Goal: Task Accomplishment & Management: Complete application form

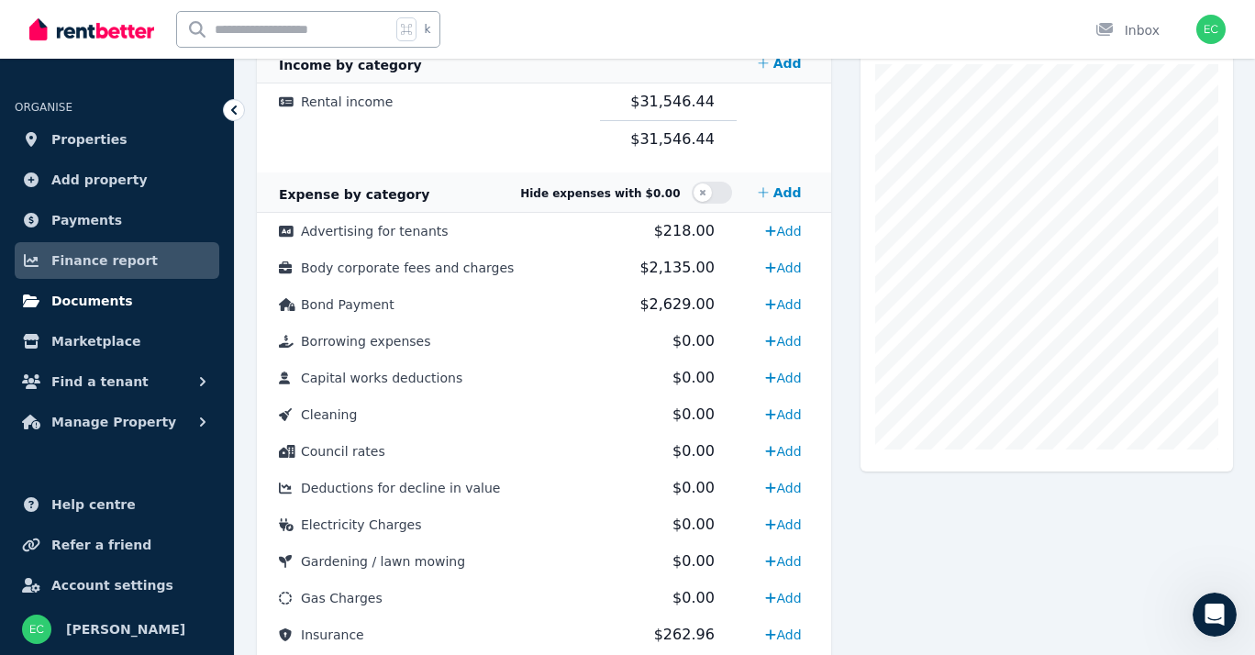
scroll to position [417, 0]
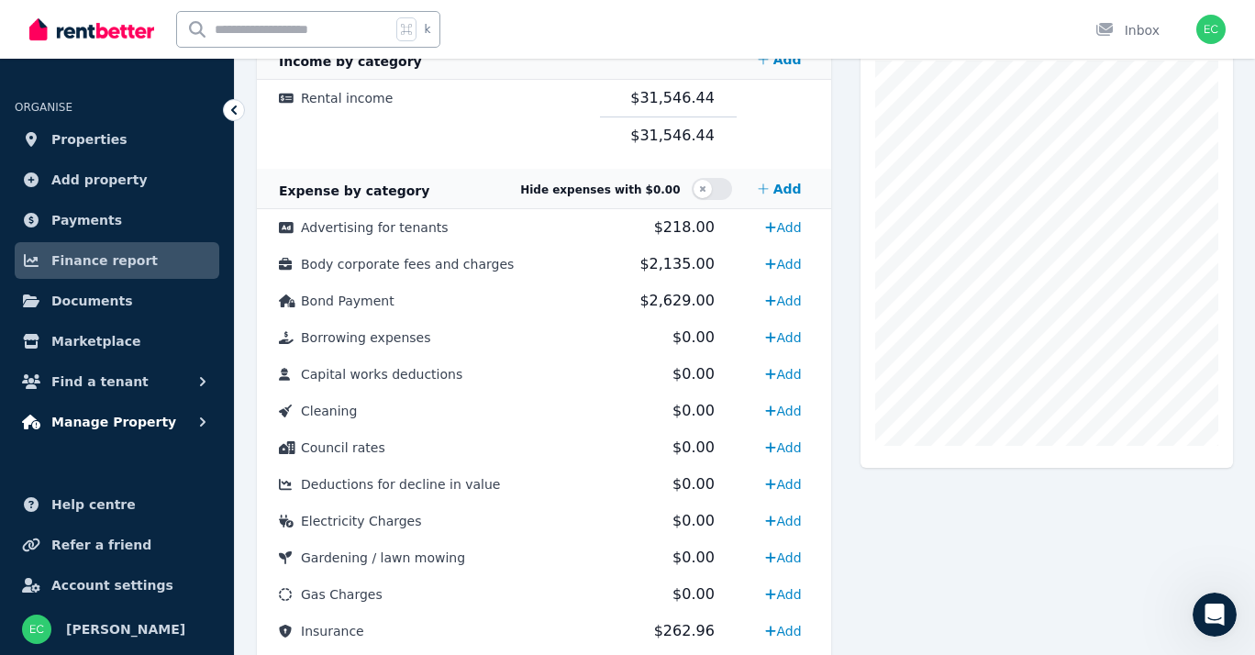
click at [129, 431] on span "Manage Property" at bounding box center [113, 422] width 125 height 22
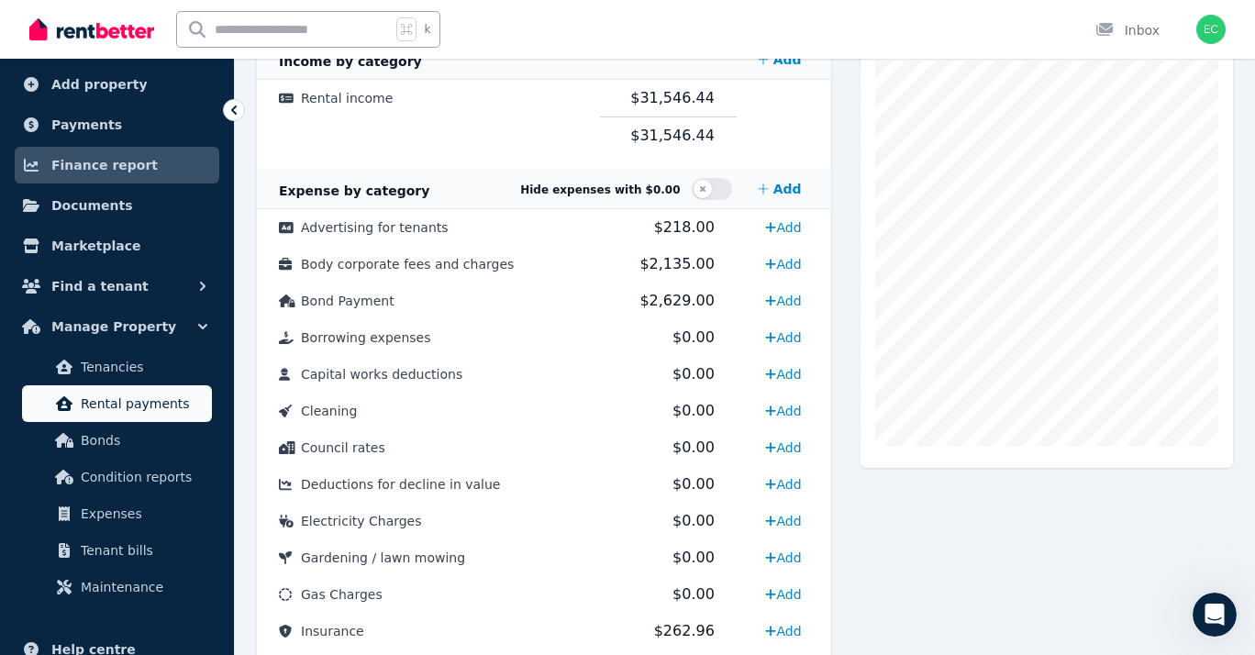
scroll to position [114, 0]
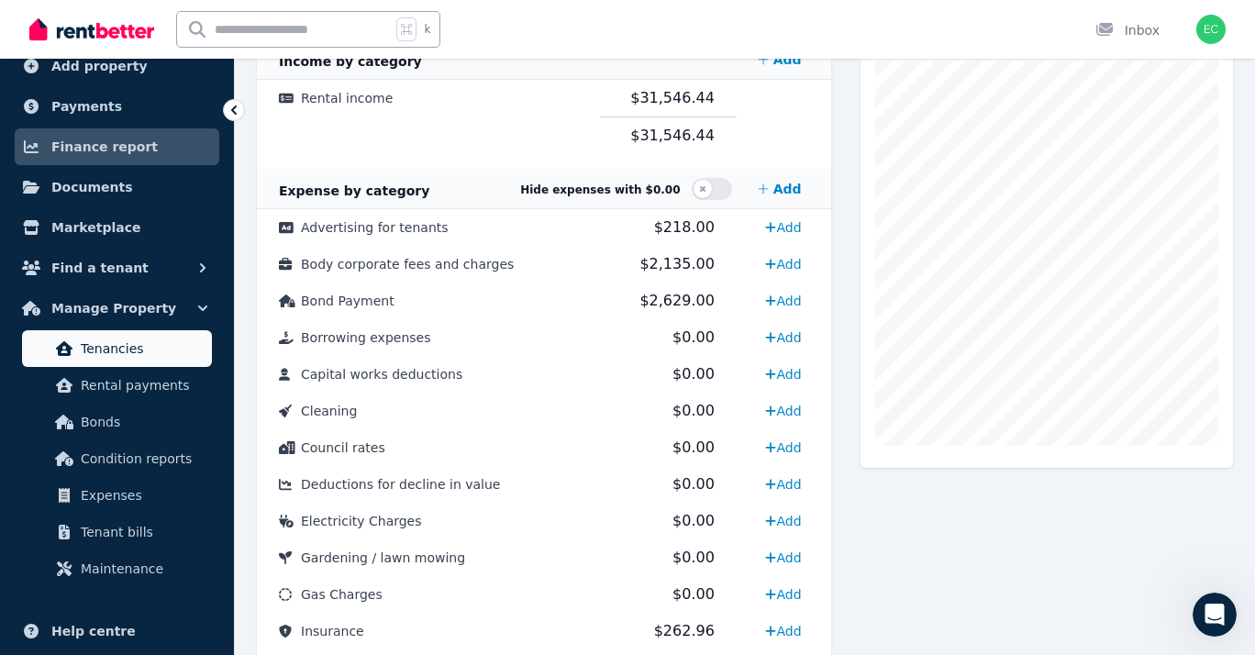
click at [141, 355] on span "Tenancies" at bounding box center [143, 349] width 124 height 22
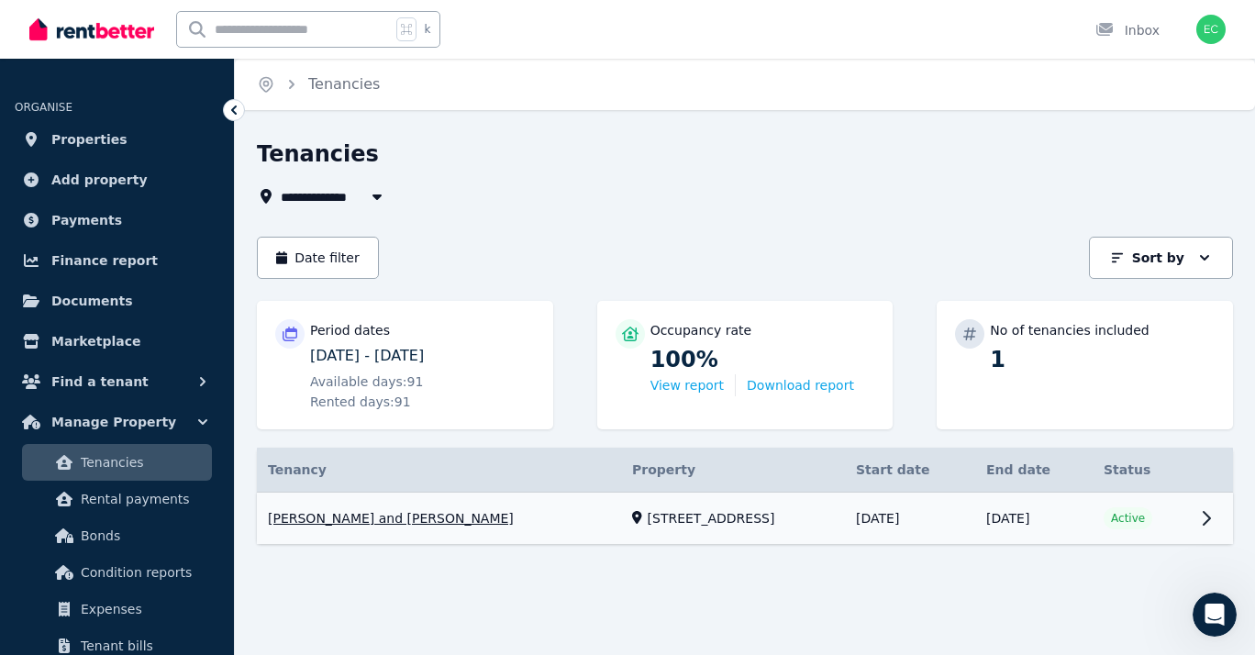
click at [462, 516] on link "View property details" at bounding box center [745, 519] width 976 height 52
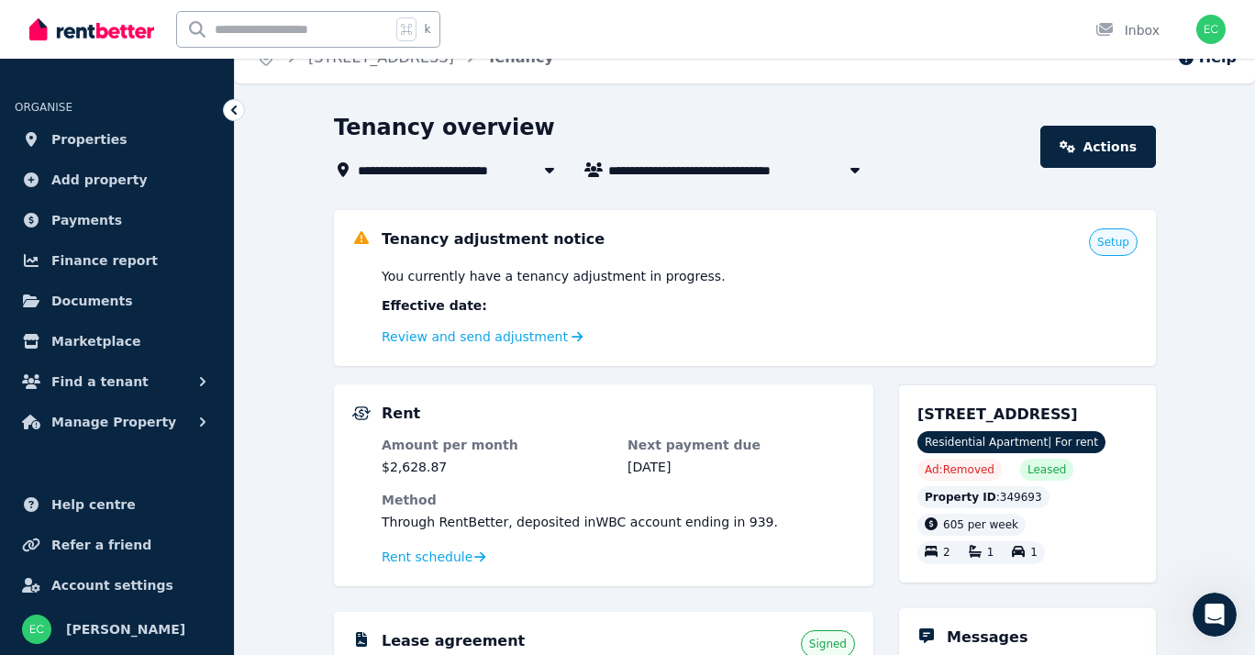
scroll to position [39, 0]
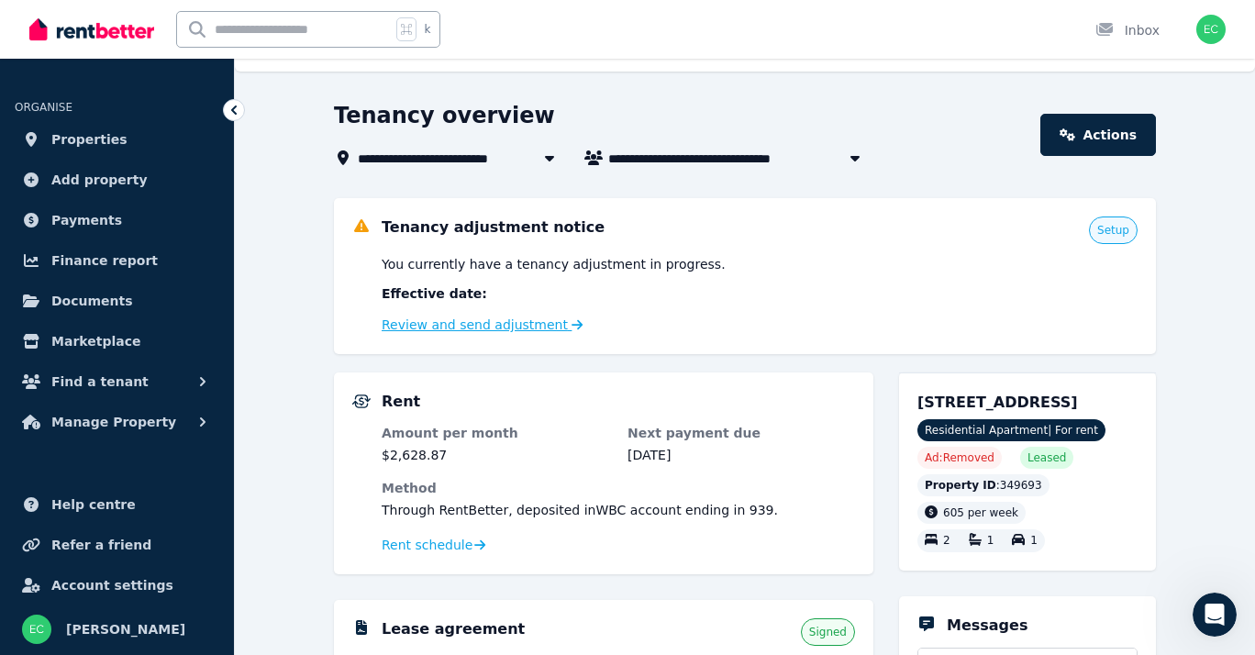
click at [530, 322] on link "Review and send adjustment" at bounding box center [483, 324] width 202 height 15
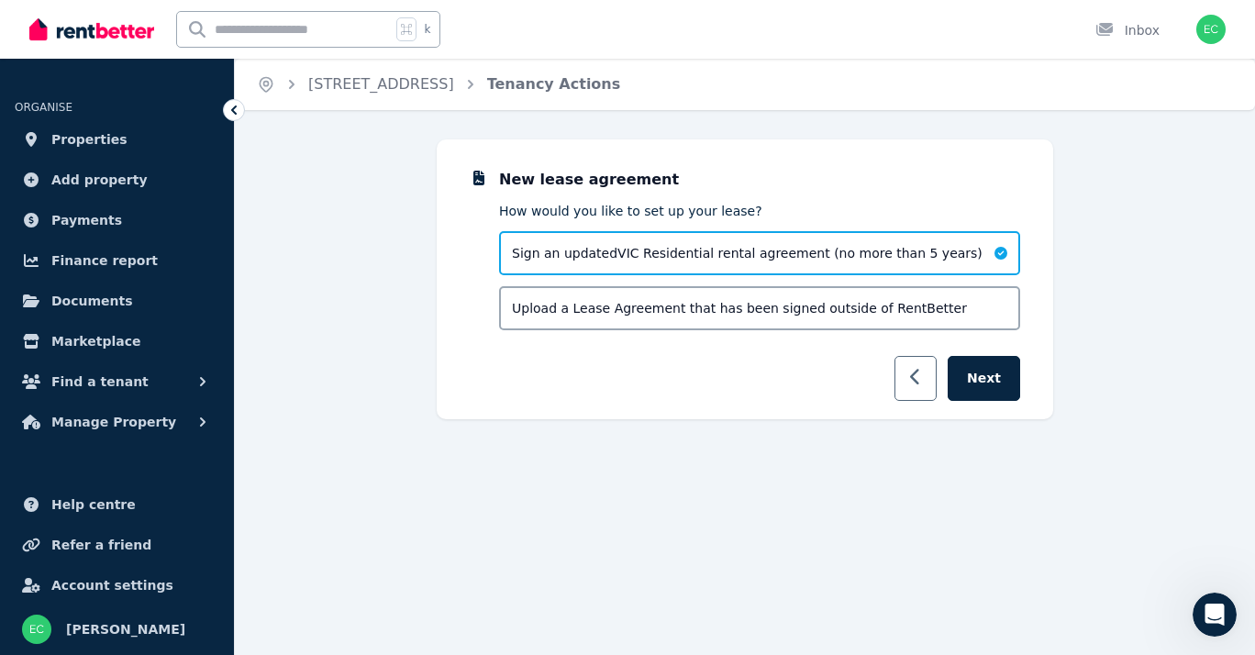
click at [910, 376] on button "button" at bounding box center [916, 378] width 43 height 45
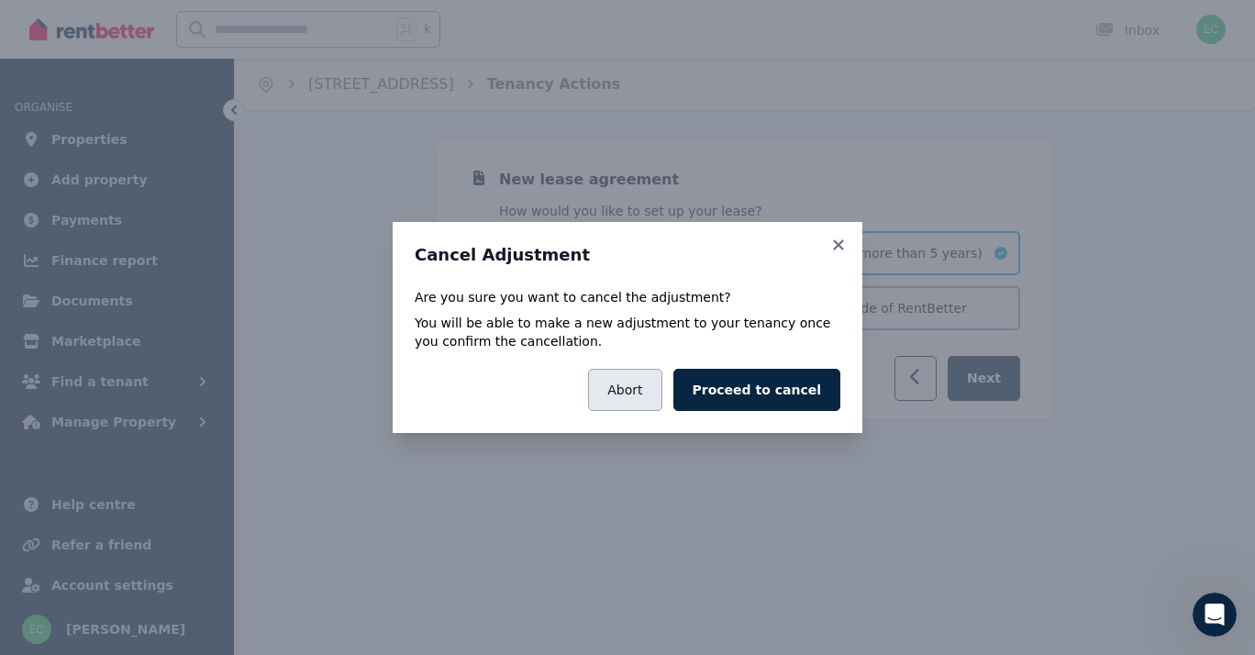
click at [649, 391] on button "Abort" at bounding box center [624, 390] width 73 height 42
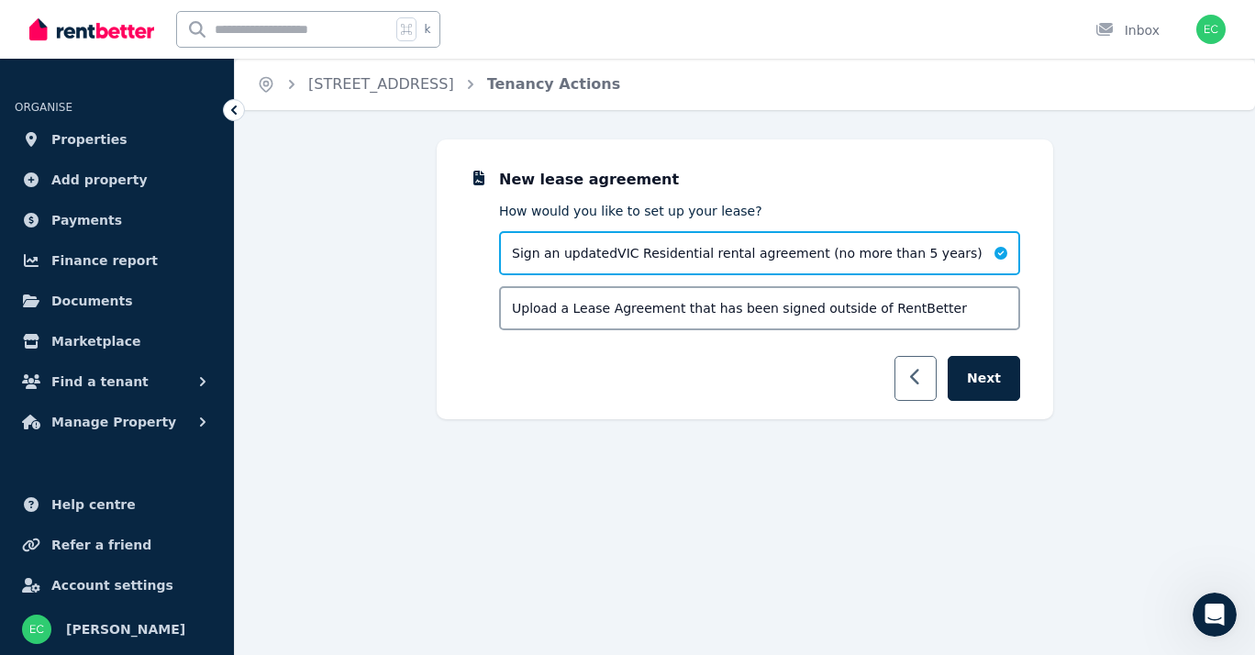
click at [929, 381] on button "button" at bounding box center [916, 378] width 43 height 45
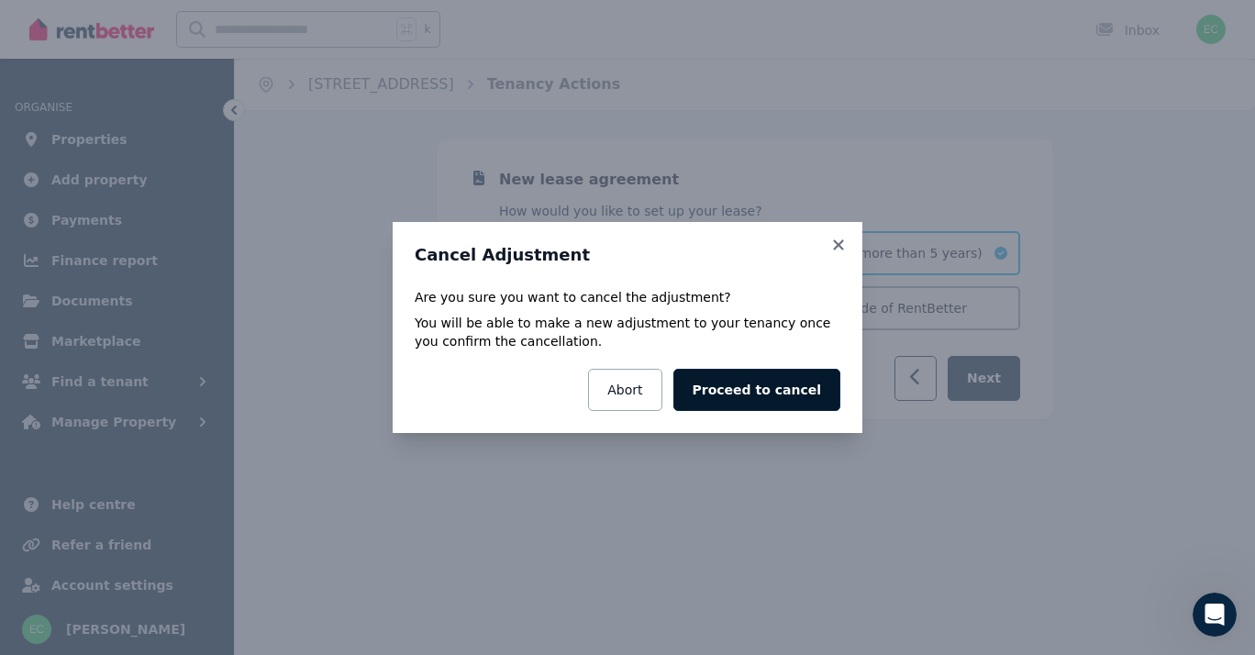
click at [776, 384] on button "Proceed to cancel" at bounding box center [756, 390] width 167 height 42
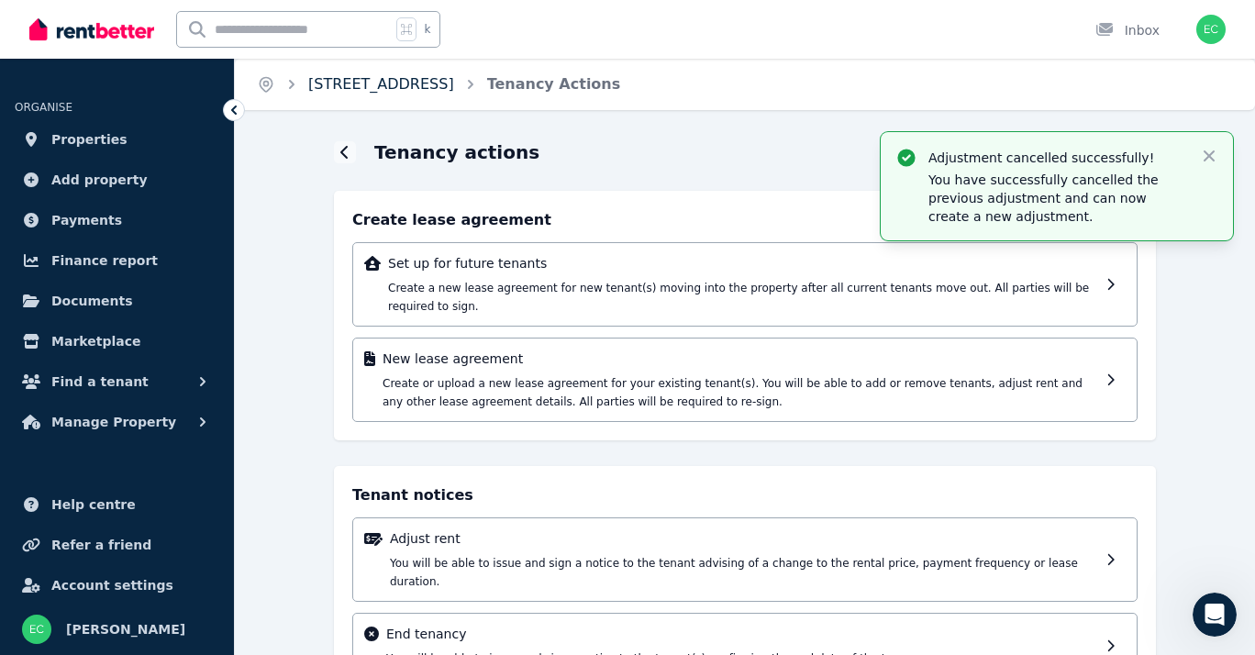
click at [404, 90] on link "[STREET_ADDRESS]" at bounding box center [381, 83] width 146 height 17
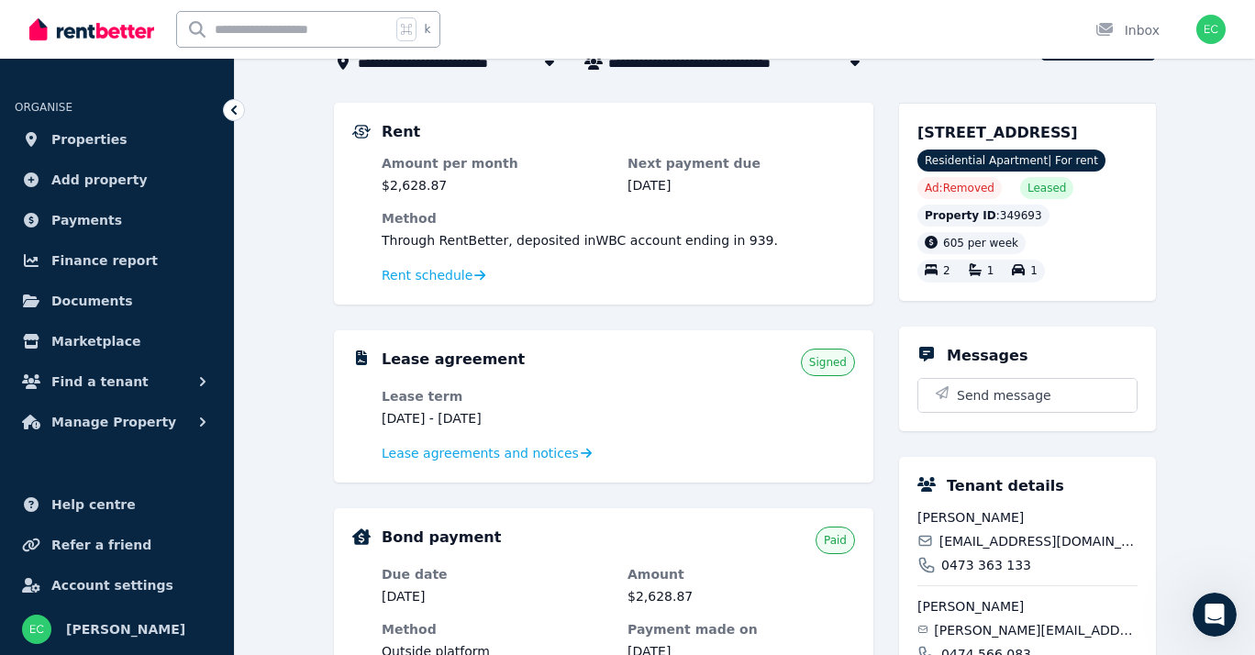
scroll to position [140, 0]
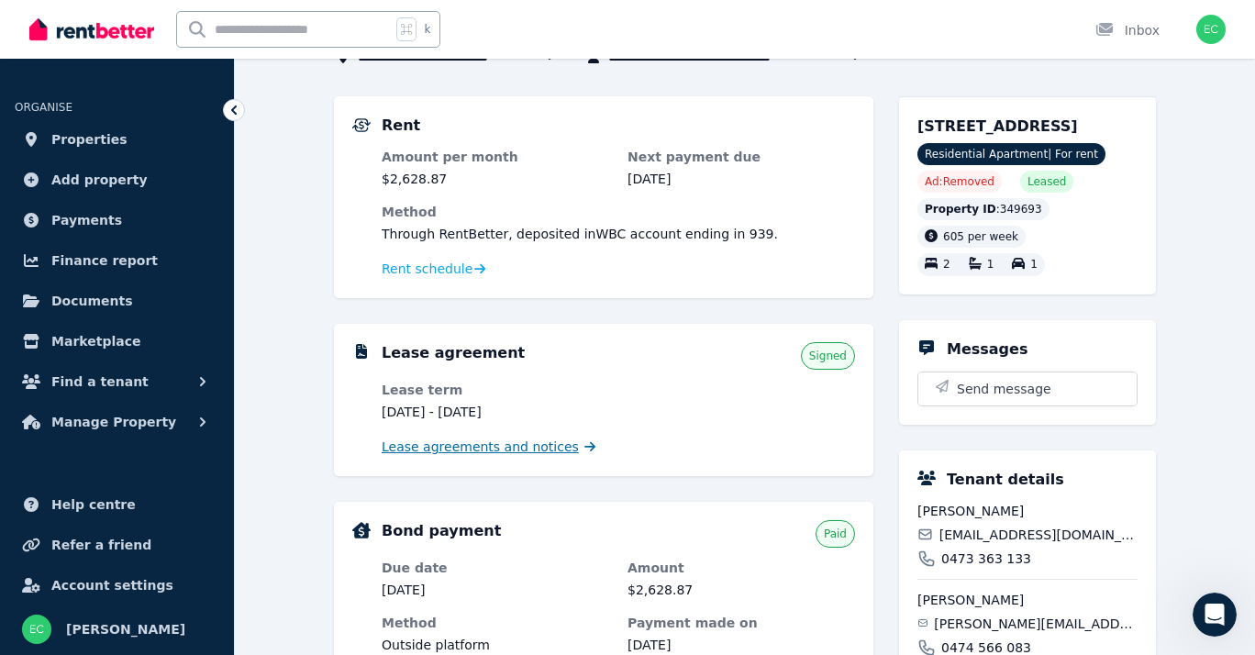
click at [556, 451] on span "Lease agreements and notices" at bounding box center [480, 447] width 197 height 18
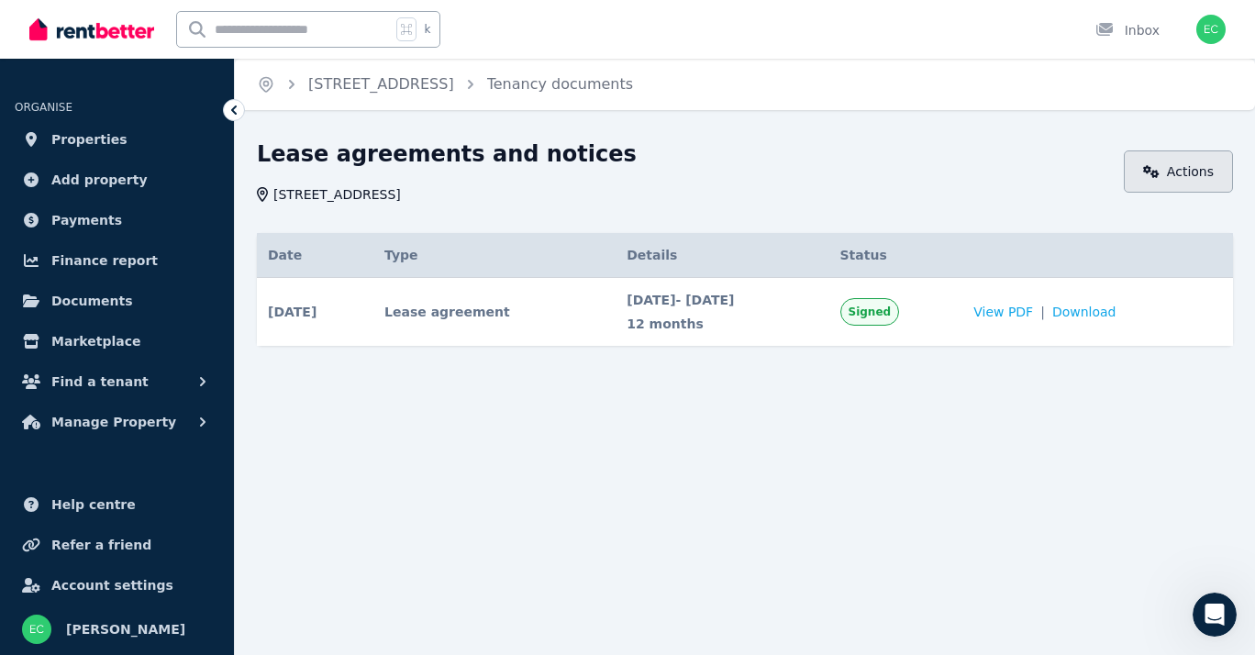
click at [1156, 170] on icon at bounding box center [1151, 171] width 17 height 13
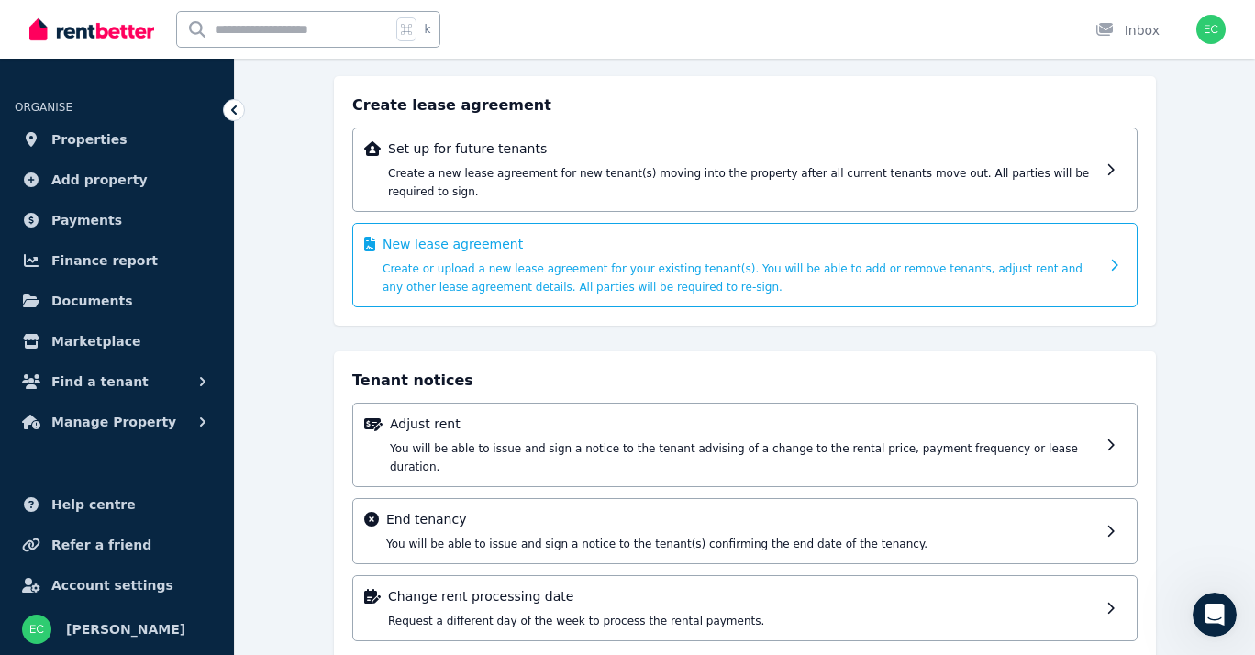
scroll to position [134, 0]
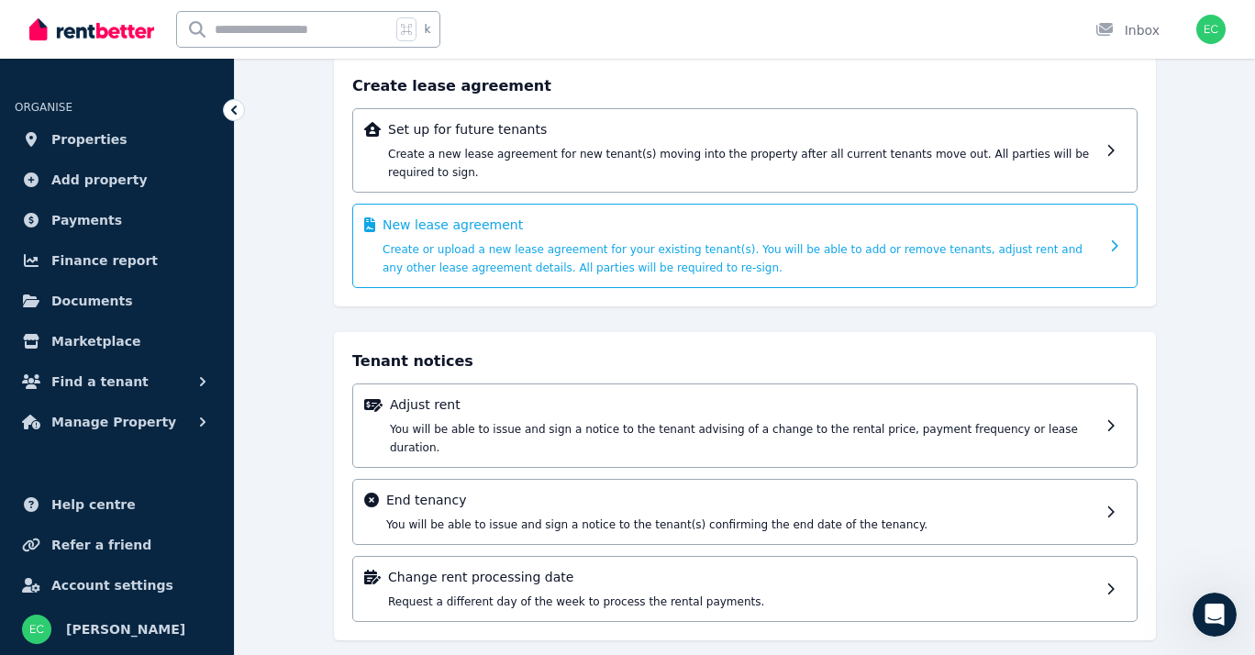
click at [910, 258] on div "New lease agreement Create or upload a new lease agreement for your existing te…" at bounding box center [741, 246] width 717 height 61
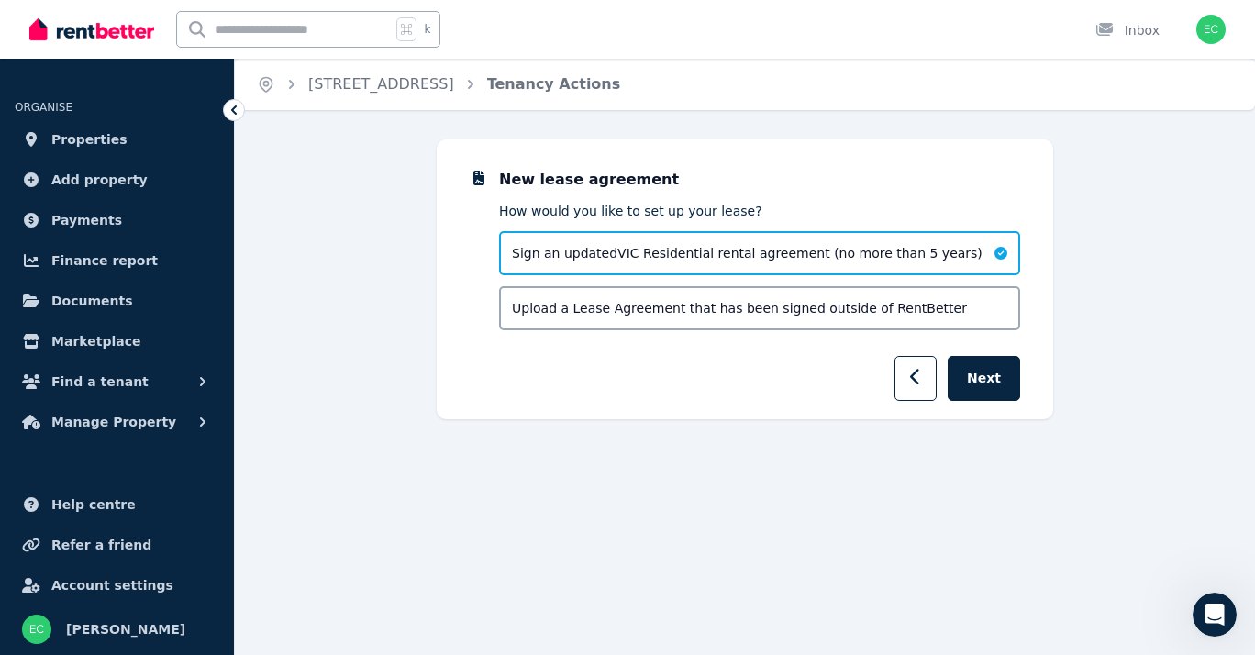
scroll to position [0, 0]
click at [999, 383] on button "Next" at bounding box center [984, 378] width 72 height 45
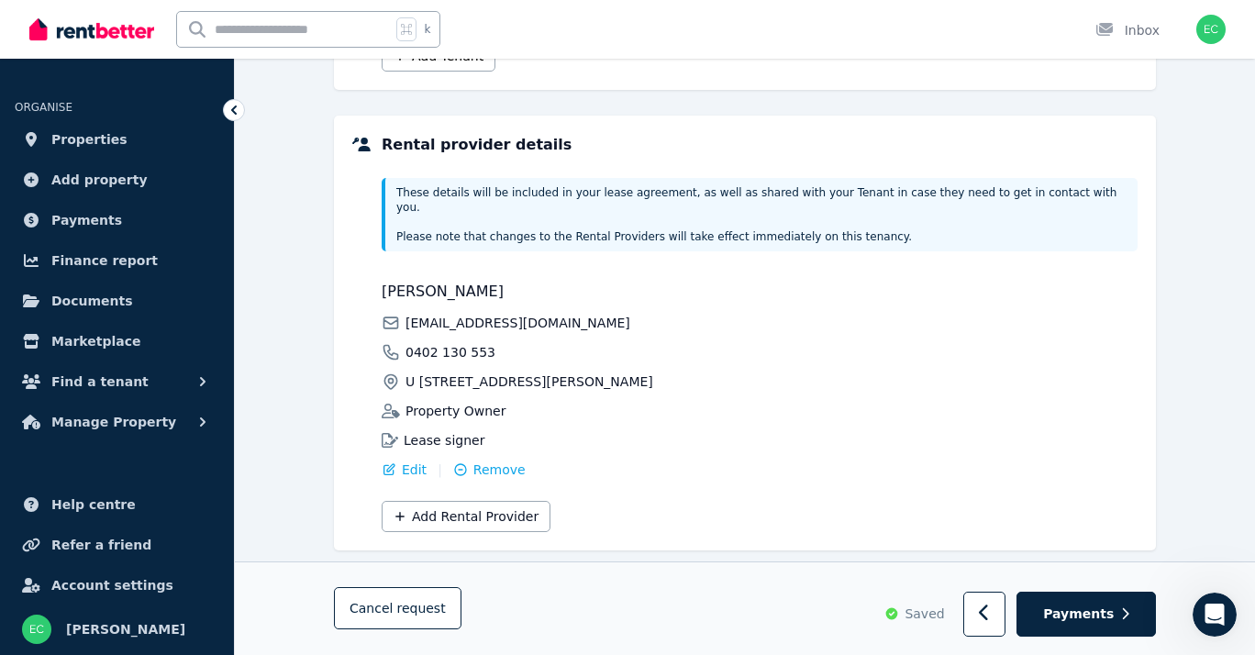
scroll to position [436, 0]
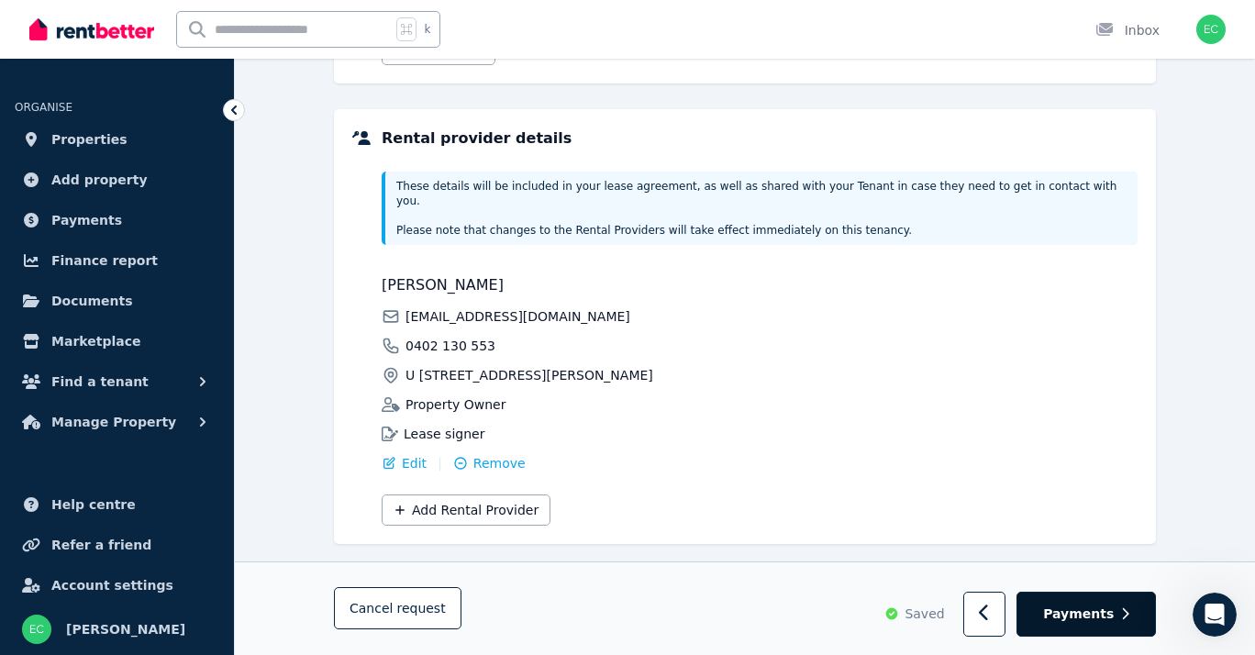
click at [1103, 622] on span "Payments" at bounding box center [1078, 615] width 71 height 18
select select "**********"
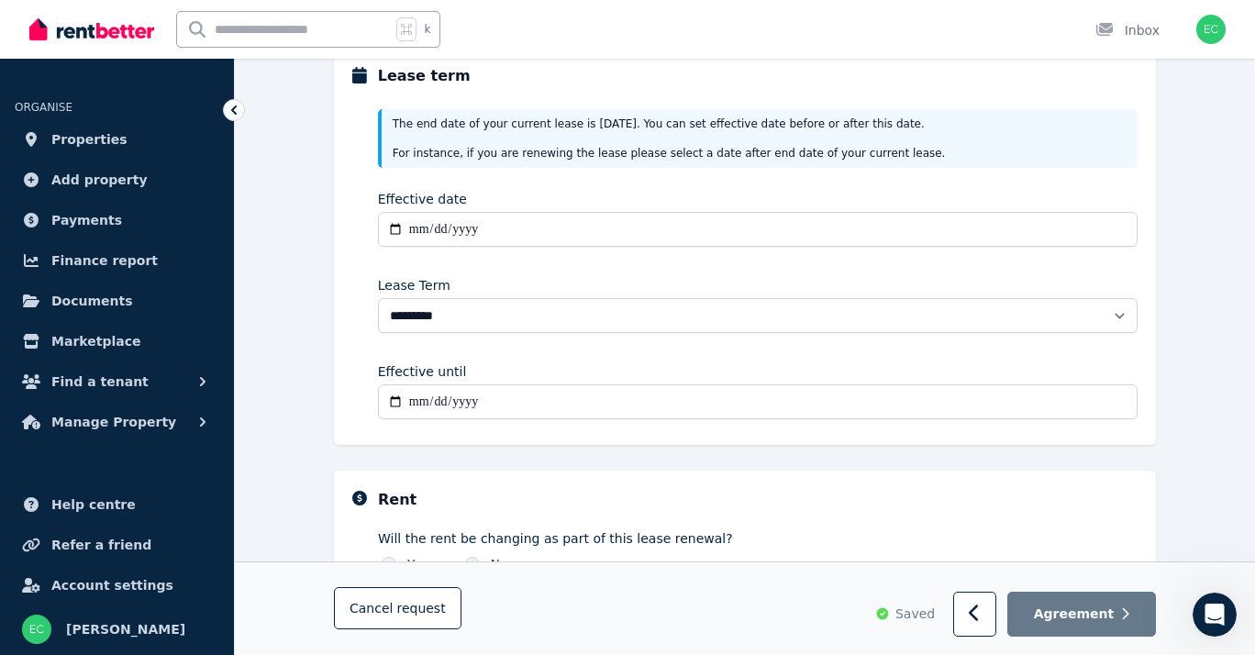
scroll to position [247, 0]
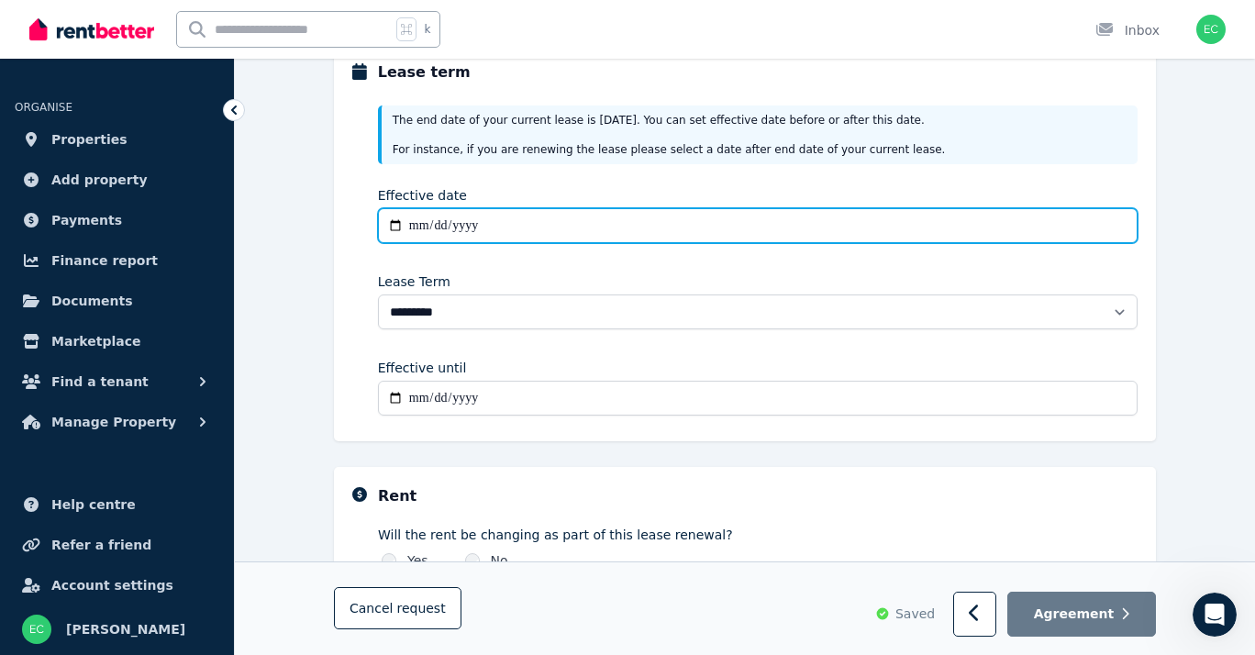
click at [413, 227] on input "Effective date" at bounding box center [758, 225] width 760 height 35
click at [391, 225] on input "Effective date" at bounding box center [758, 225] width 760 height 35
type input "**********"
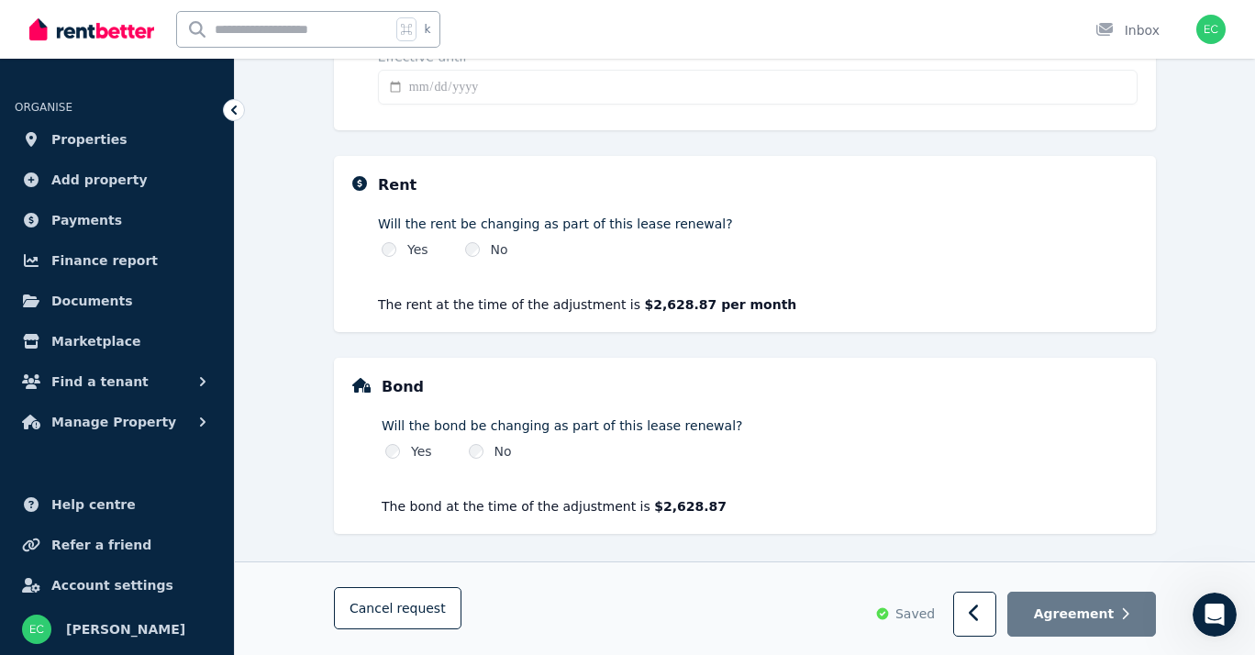
scroll to position [562, 0]
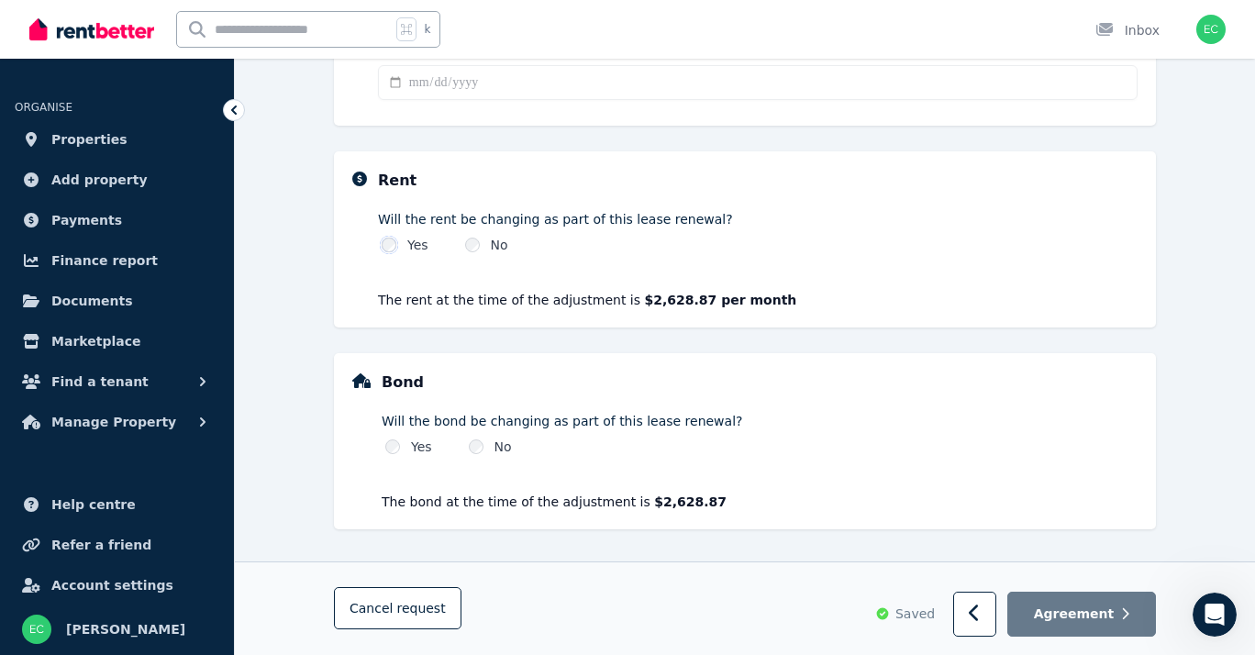
select select "*******"
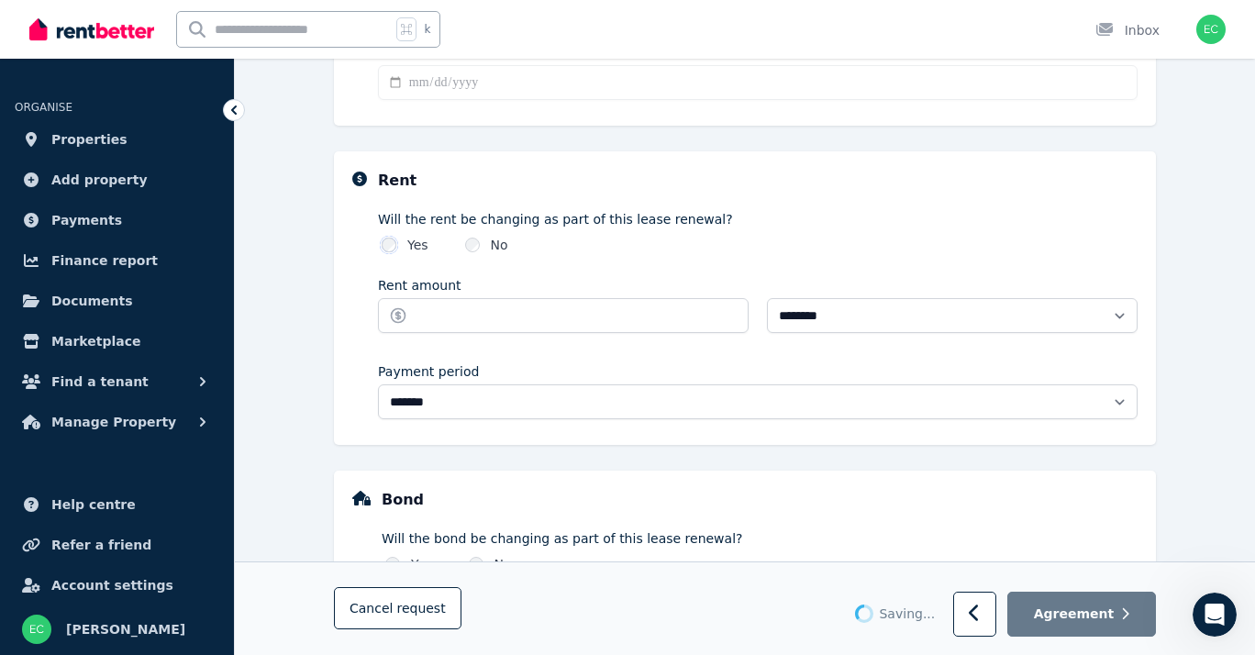
type input "**********"
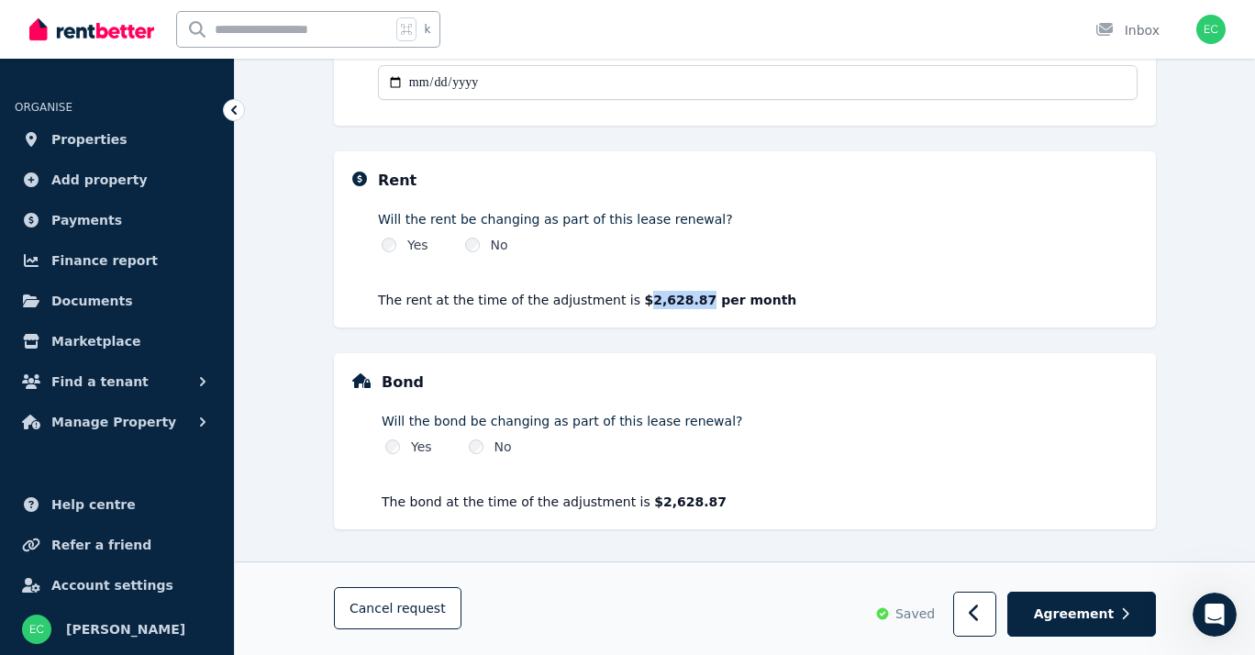
drag, startPoint x: 629, startPoint y: 299, endPoint x: 682, endPoint y: 295, distance: 52.4
click at [684, 297] on strong "$2,628.87 per month" at bounding box center [720, 300] width 152 height 15
copy strong "2,628.87"
select select "*******"
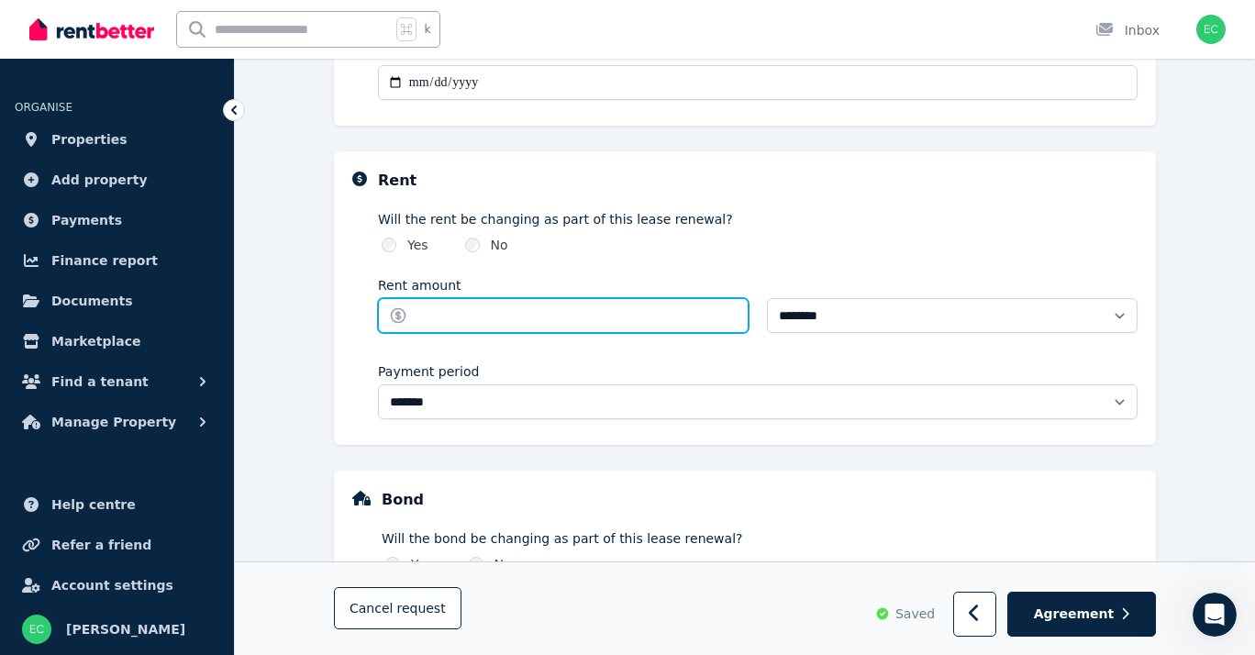
click at [475, 317] on input "Rent amount" at bounding box center [563, 315] width 371 height 35
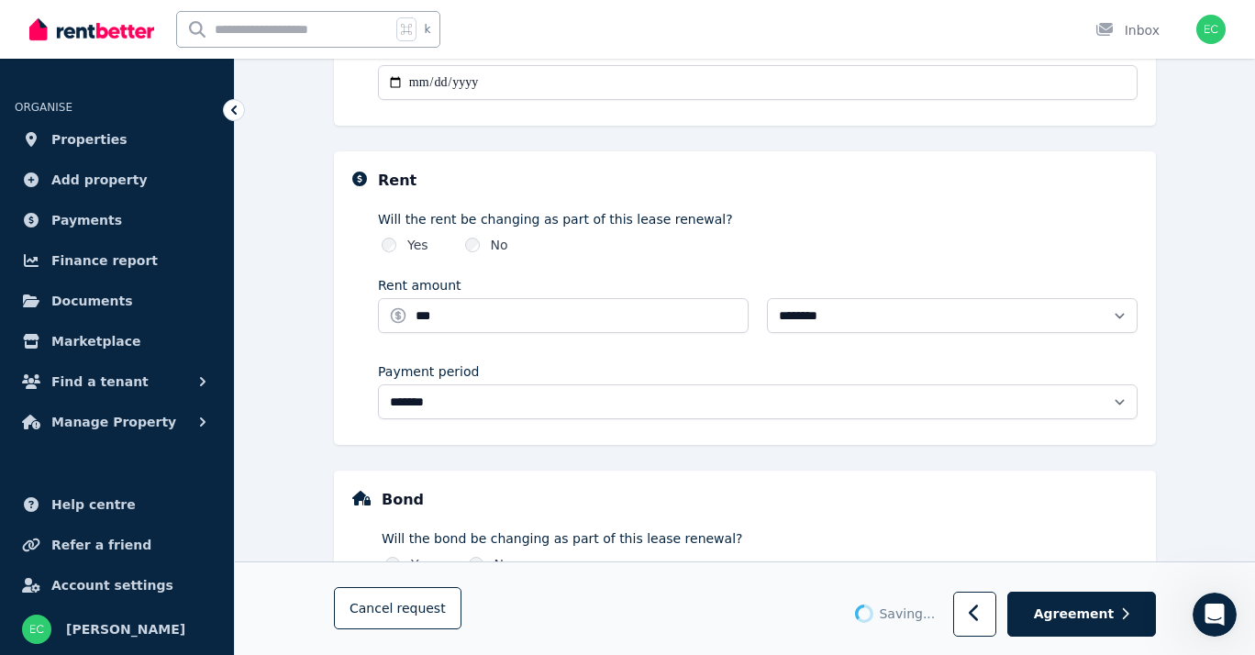
click at [858, 263] on div "**********" at bounding box center [758, 315] width 760 height 224
type input "******"
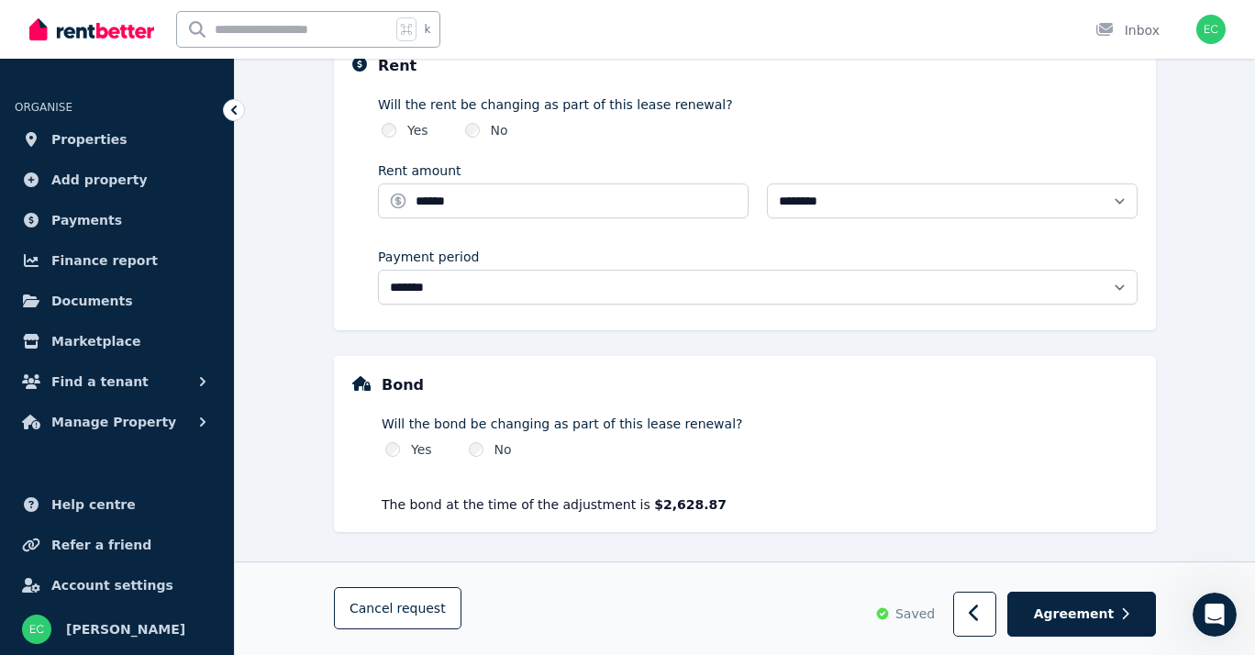
scroll to position [680, 0]
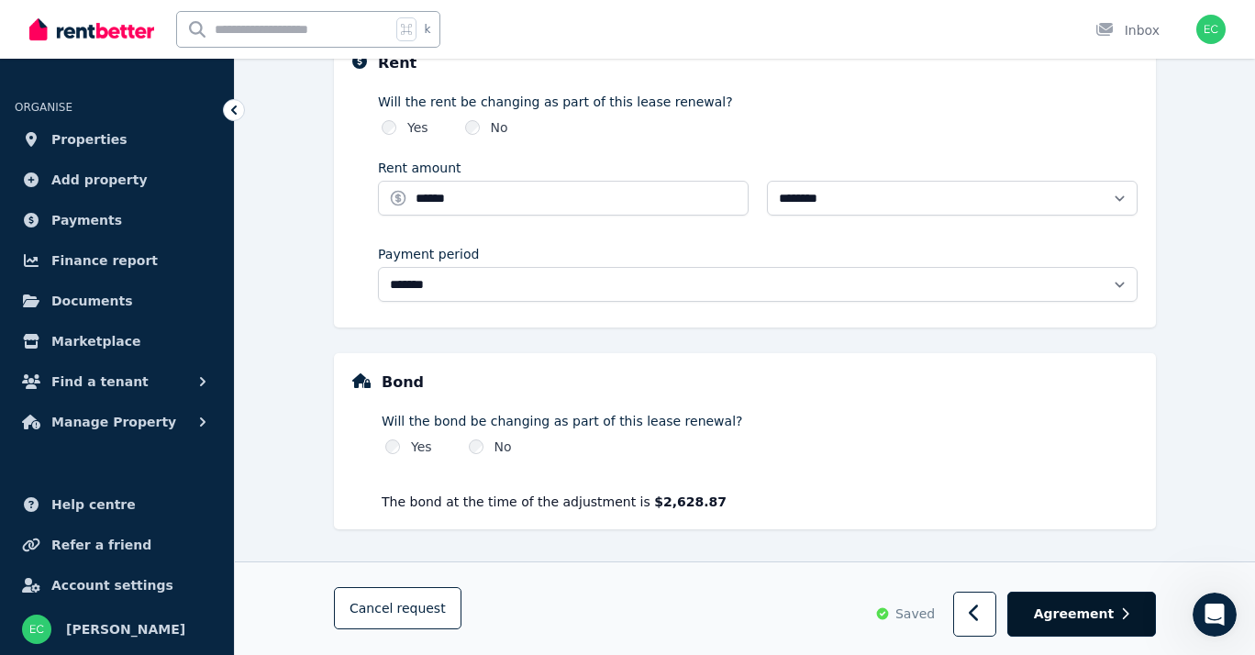
click at [1080, 628] on button "Agreement" at bounding box center [1081, 615] width 149 height 45
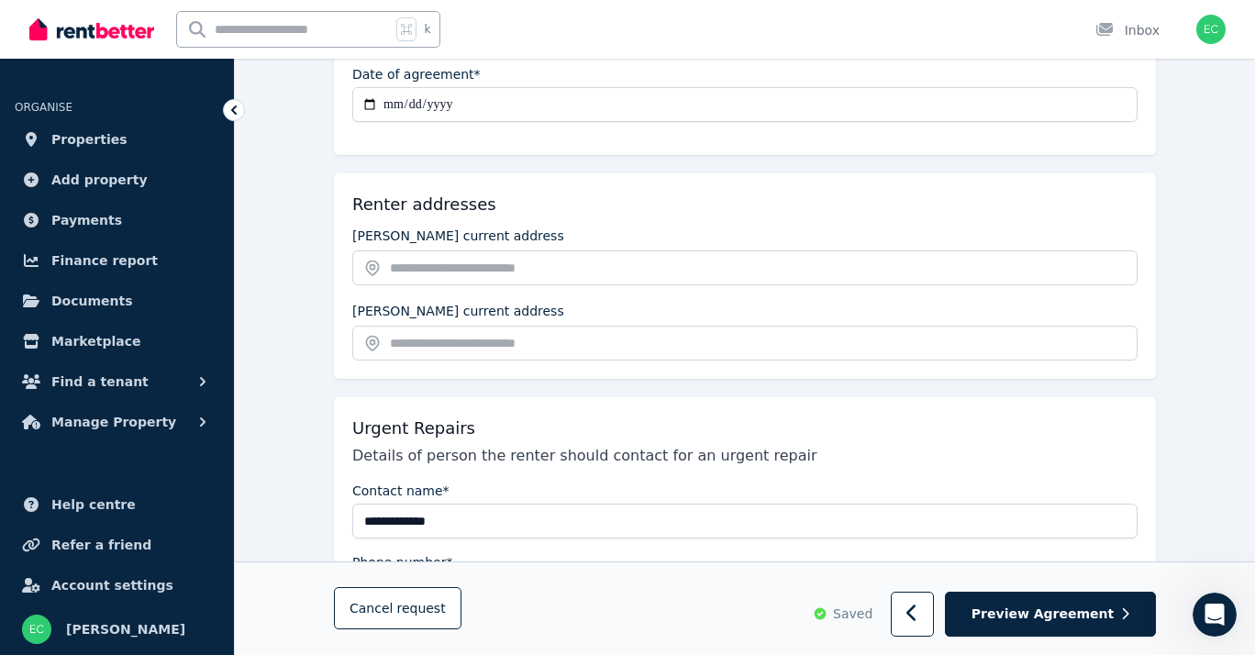
scroll to position [325, 0]
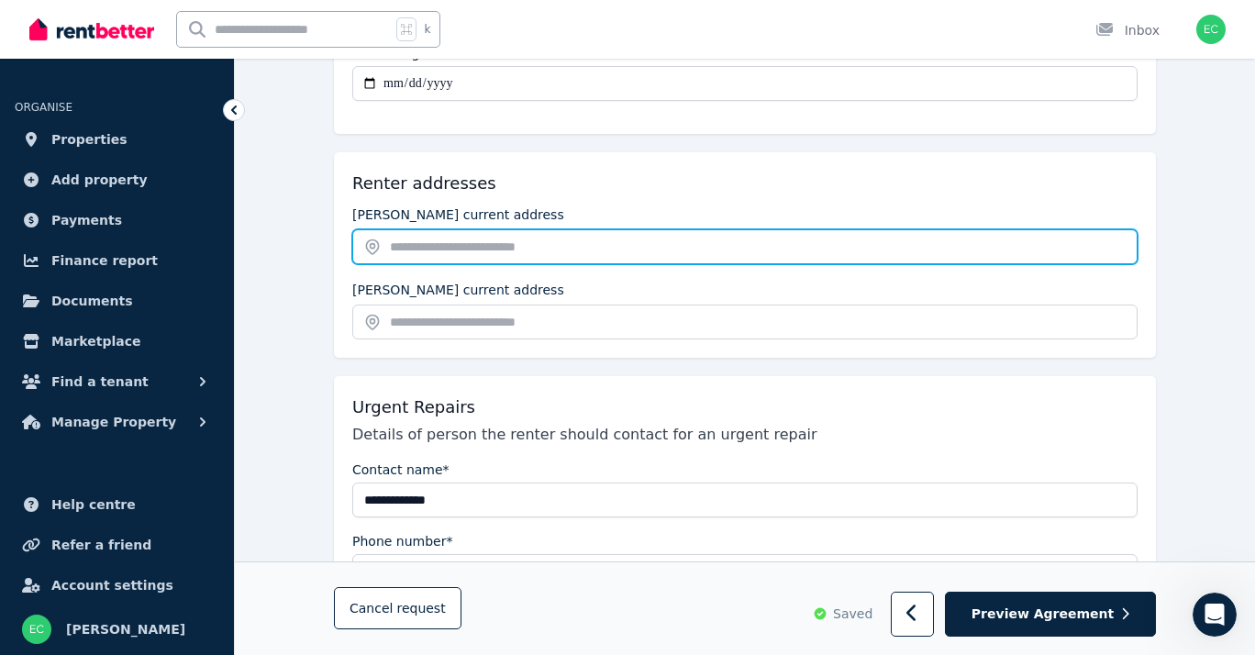
click at [773, 260] on input "text" at bounding box center [744, 246] width 785 height 35
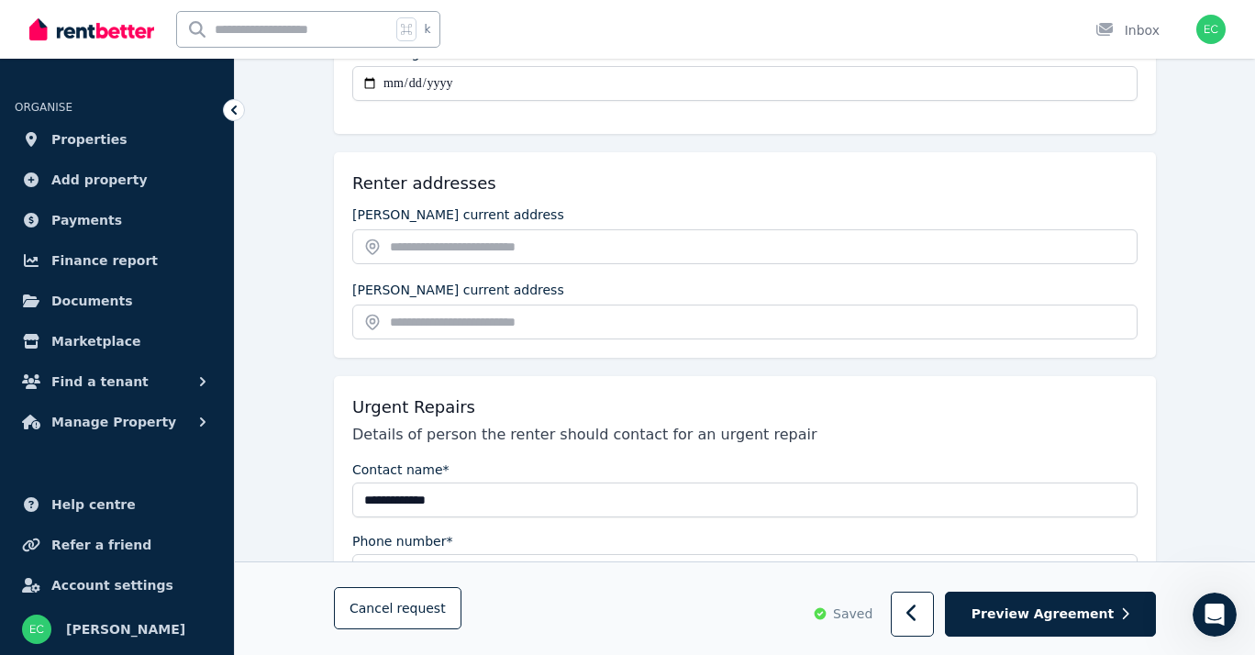
click at [694, 186] on div "Renter addresses" at bounding box center [744, 184] width 785 height 26
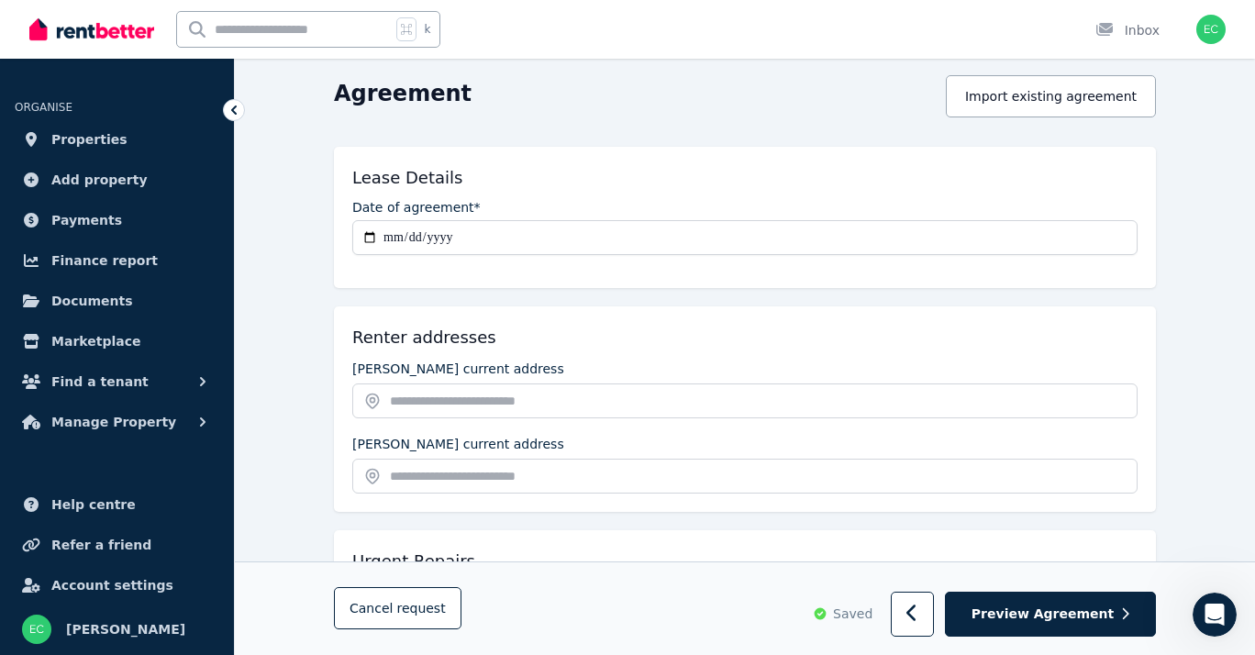
scroll to position [178, 0]
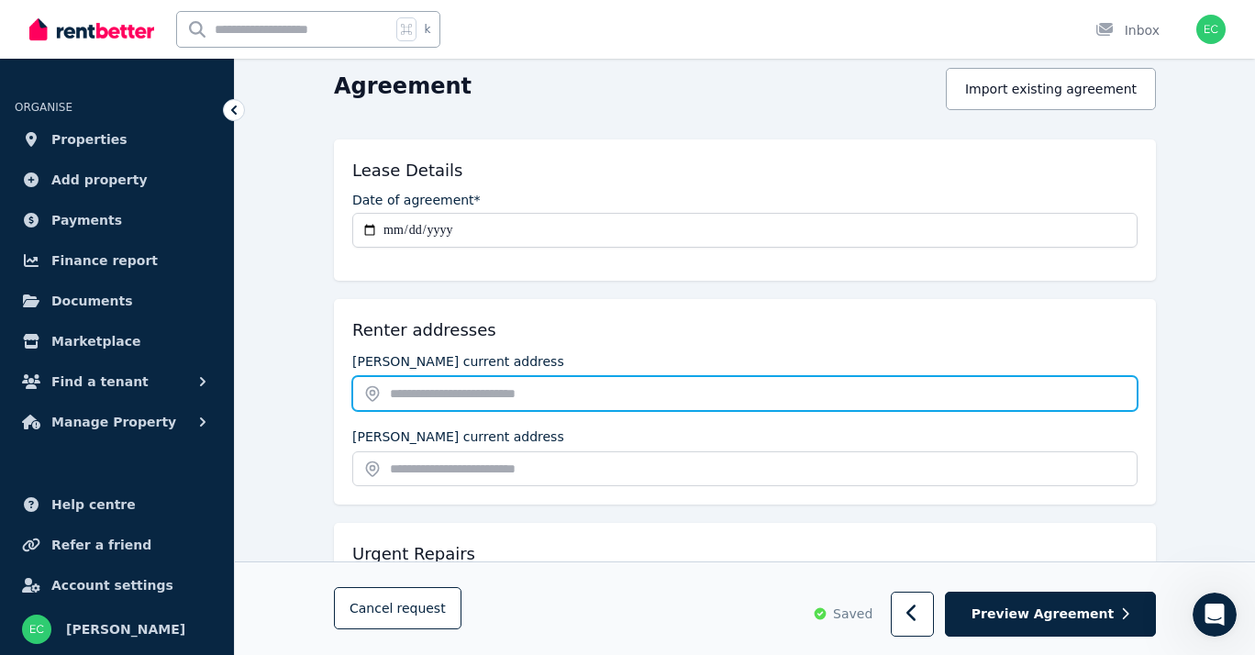
click at [482, 391] on input "text" at bounding box center [744, 393] width 785 height 35
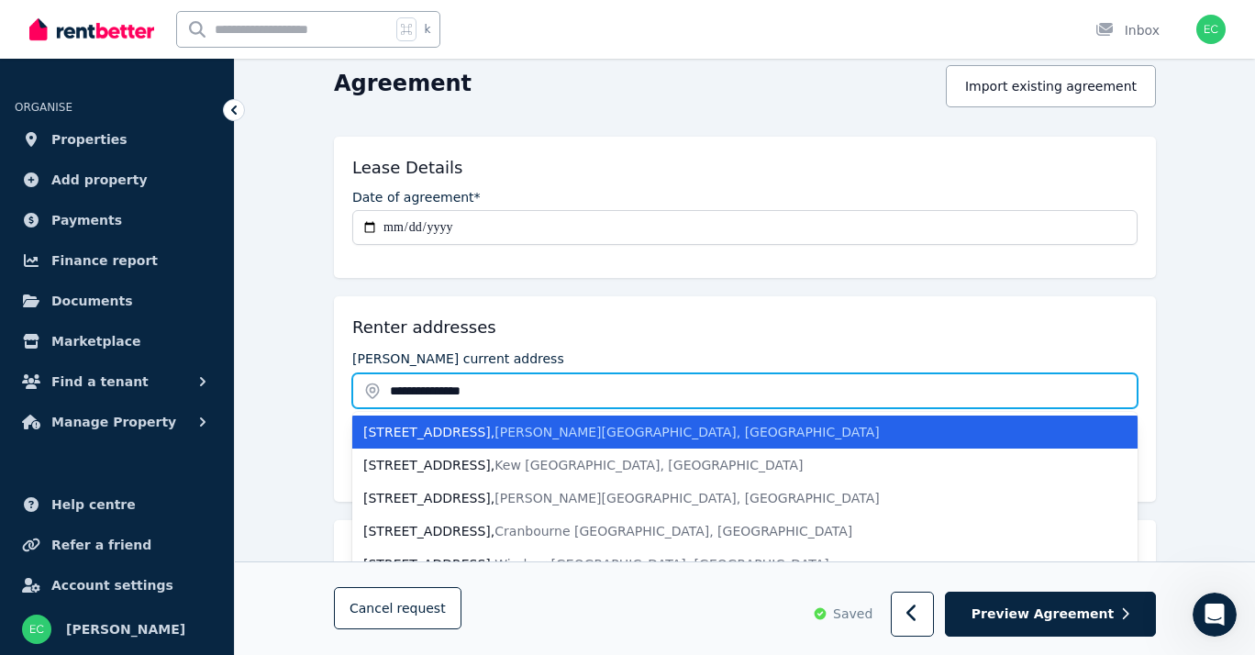
scroll to position [190, 0]
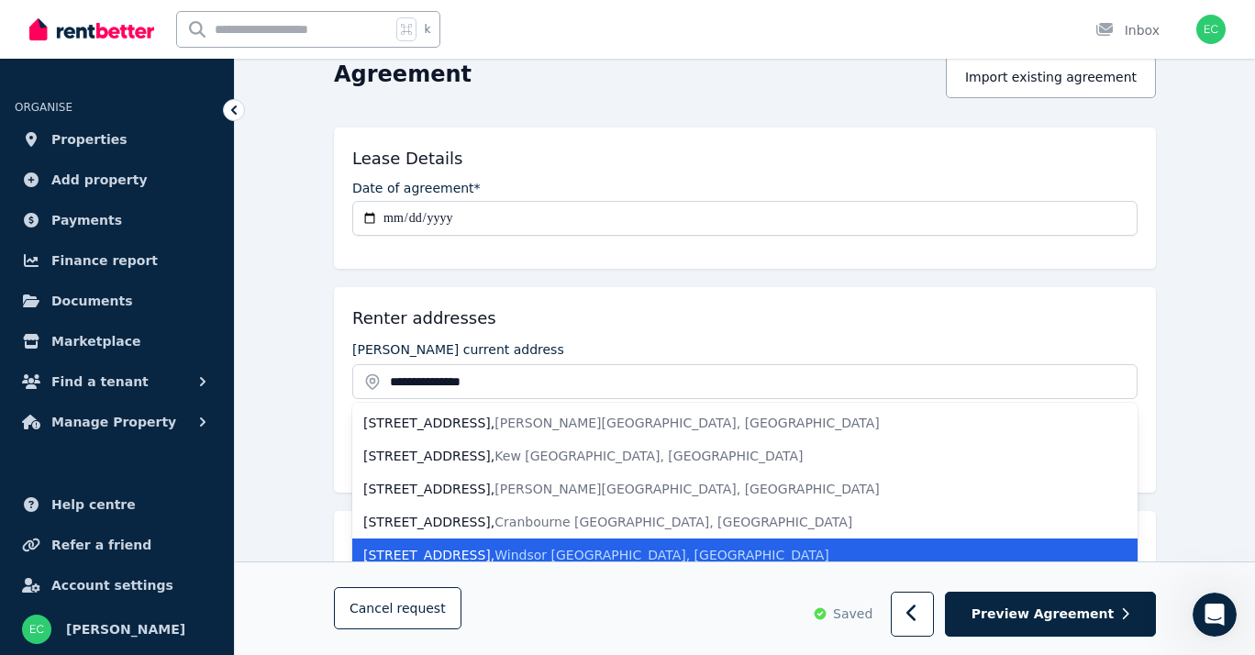
click at [521, 546] on div "[STREET_ADDRESS]" at bounding box center [733, 555] width 741 height 18
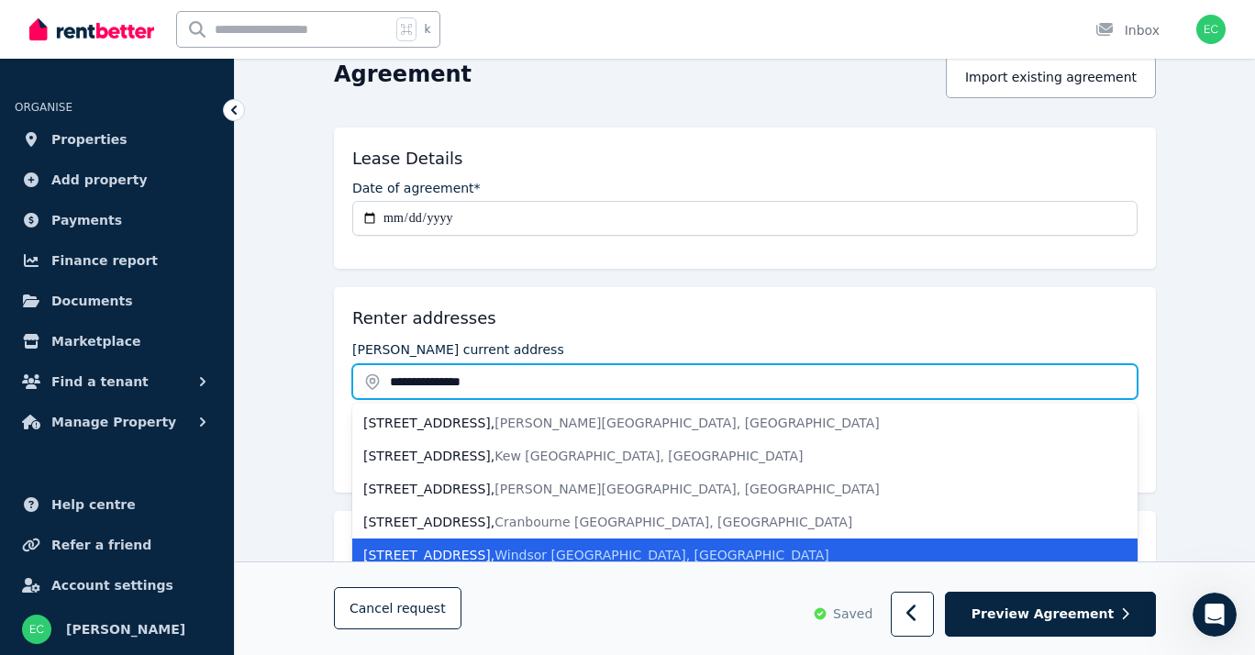
type input "**********"
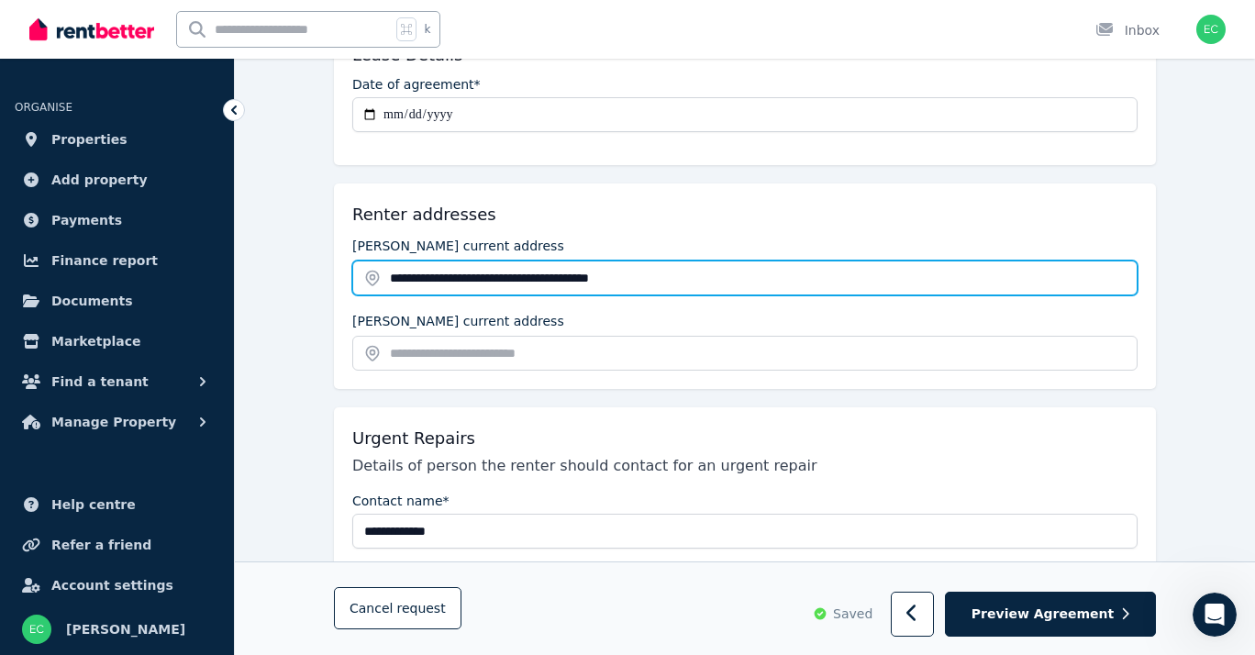
scroll to position [295, 0]
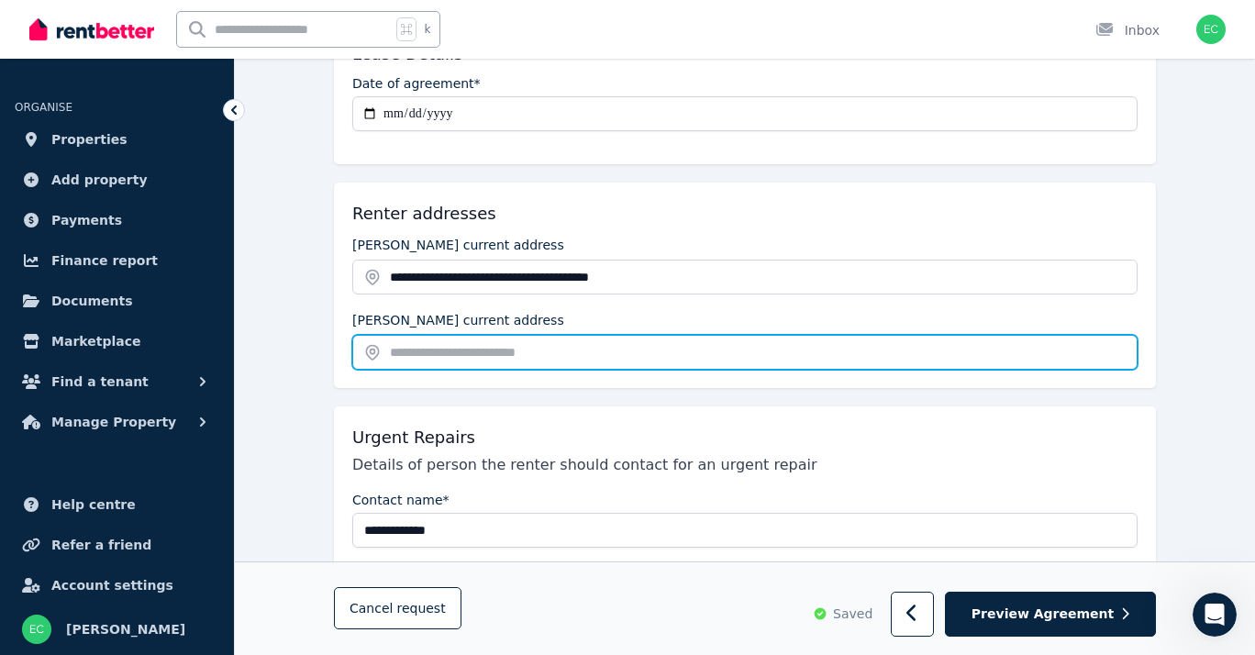
click at [479, 361] on input "text" at bounding box center [744, 352] width 785 height 35
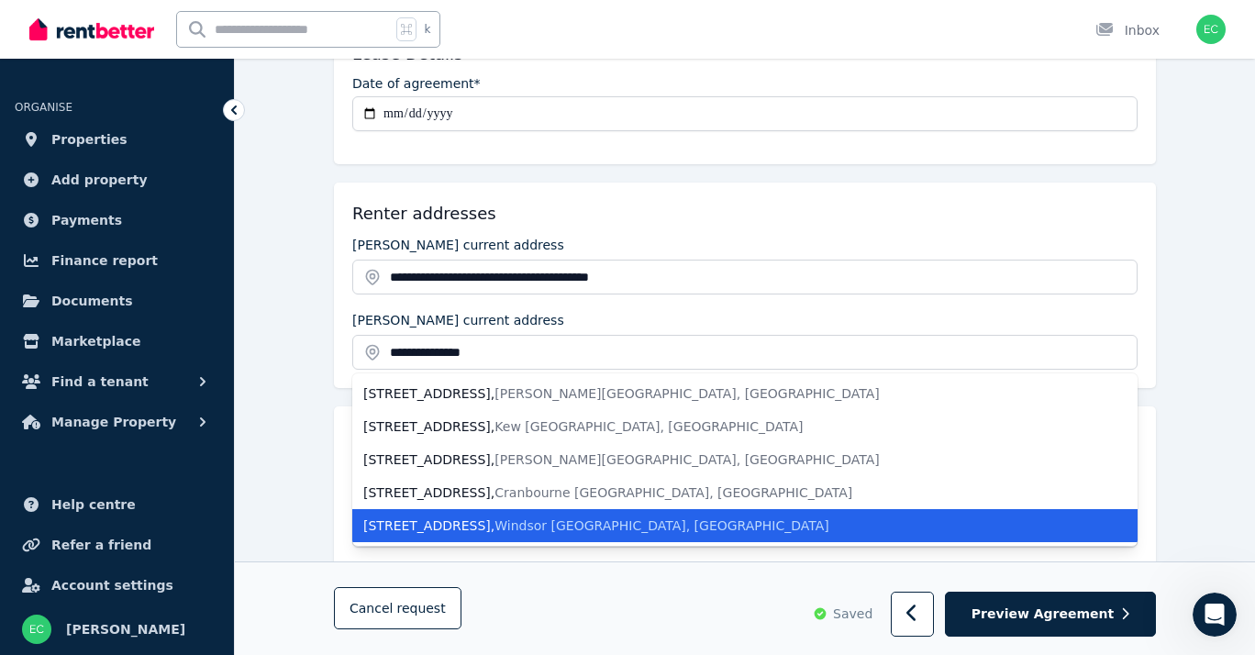
click at [484, 515] on li "[STREET_ADDRESS]" at bounding box center [744, 525] width 785 height 33
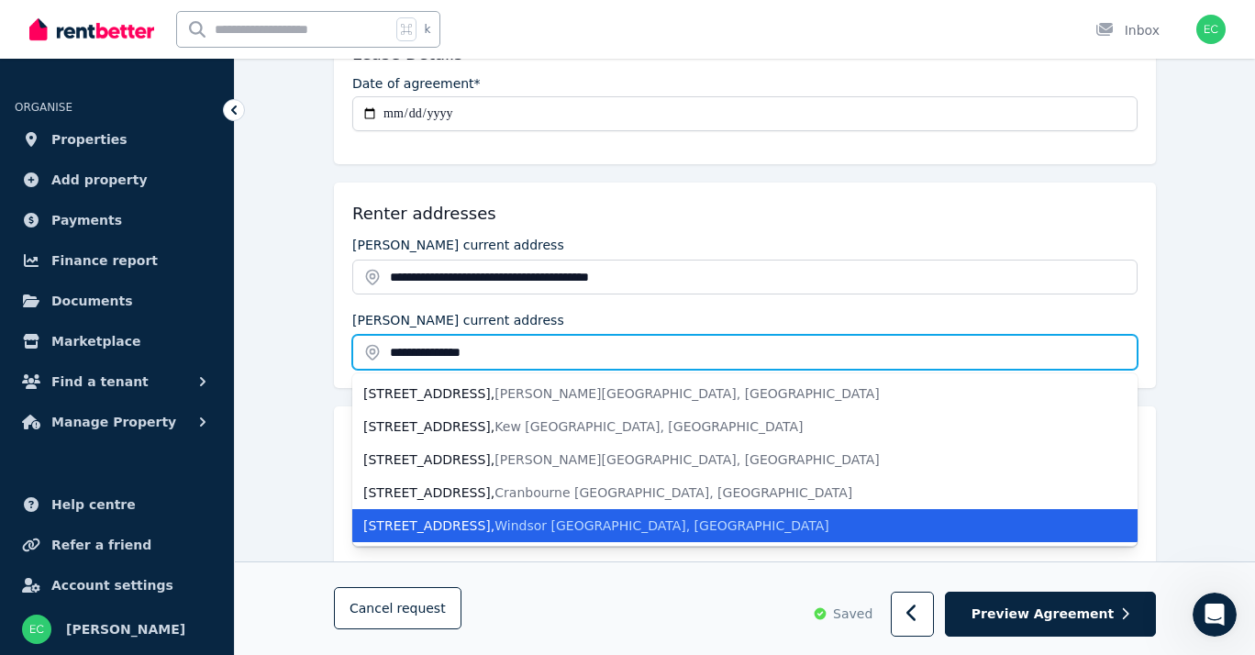
type input "**********"
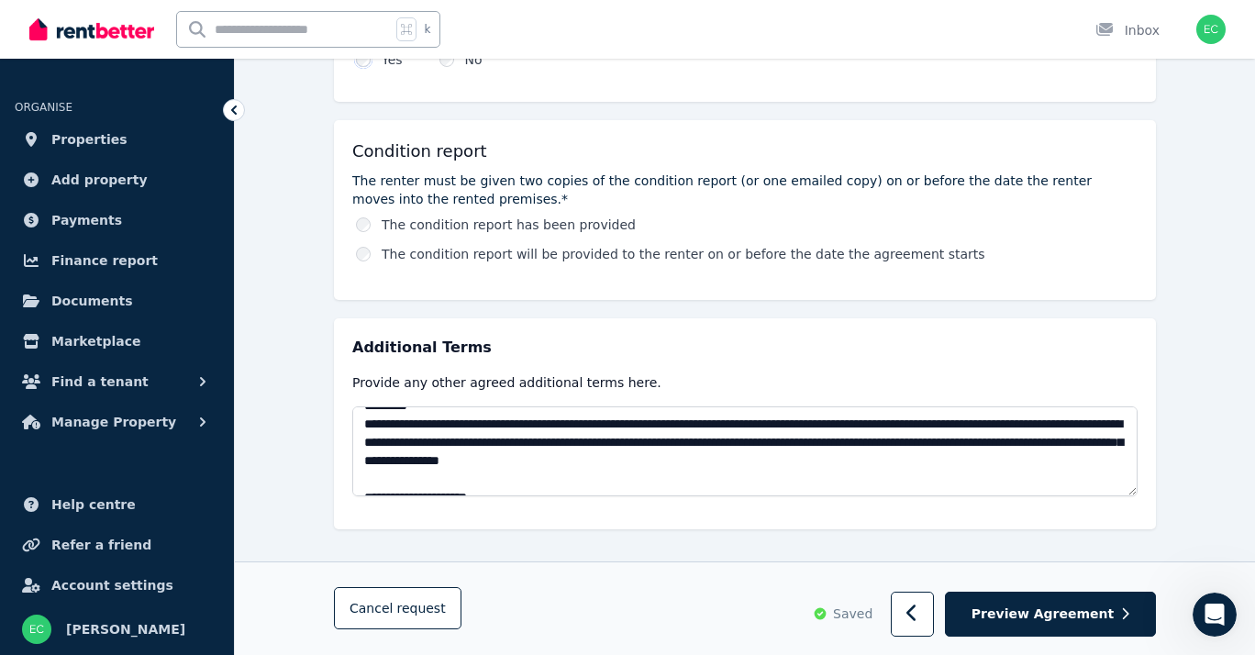
scroll to position [165, 0]
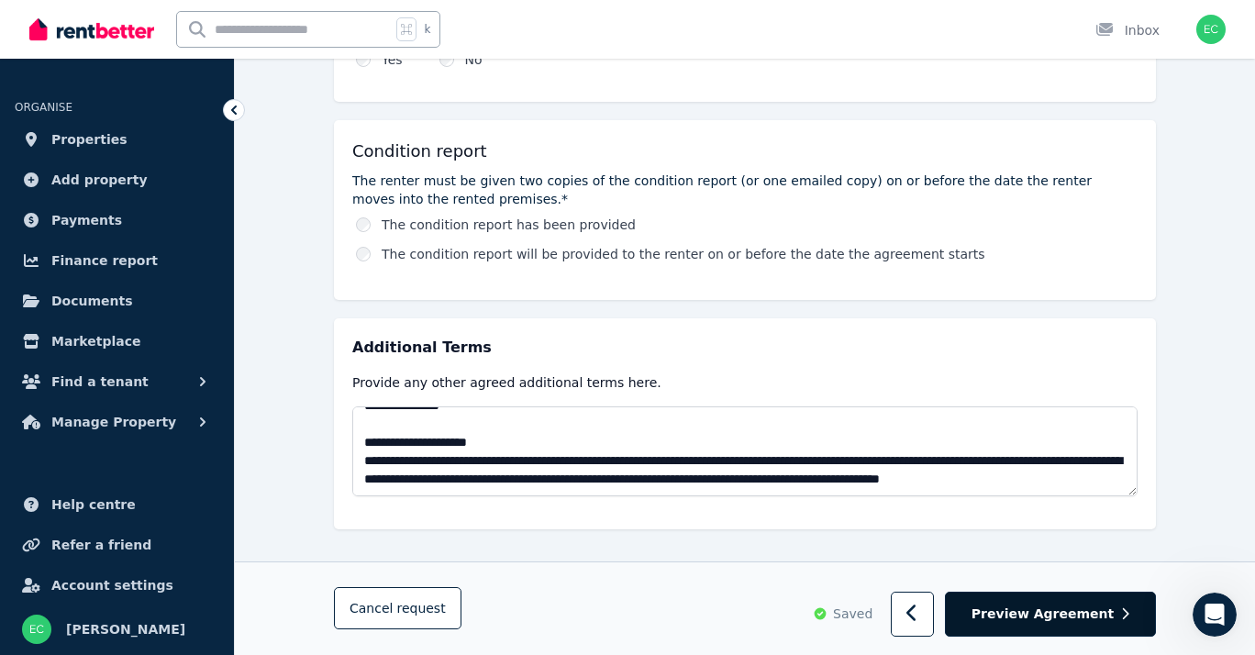
click at [1011, 603] on button "Preview Agreement" at bounding box center [1050, 615] width 211 height 45
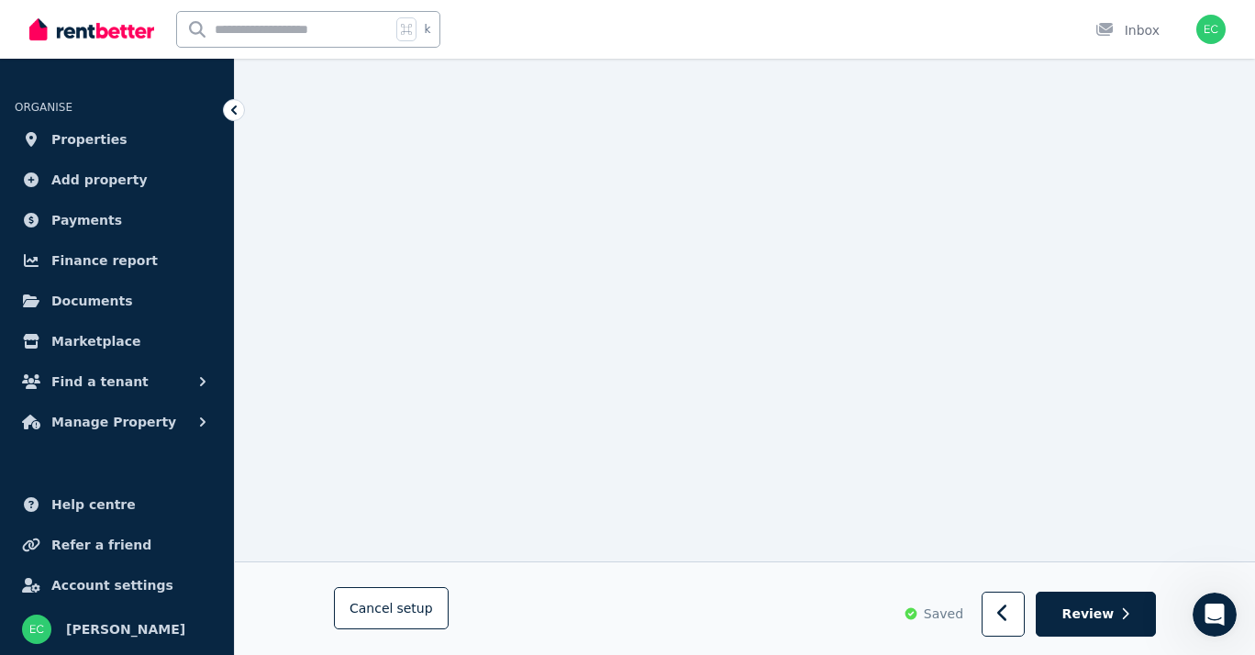
scroll to position [10911, 0]
click at [1113, 608] on span "Review" at bounding box center [1089, 615] width 52 height 18
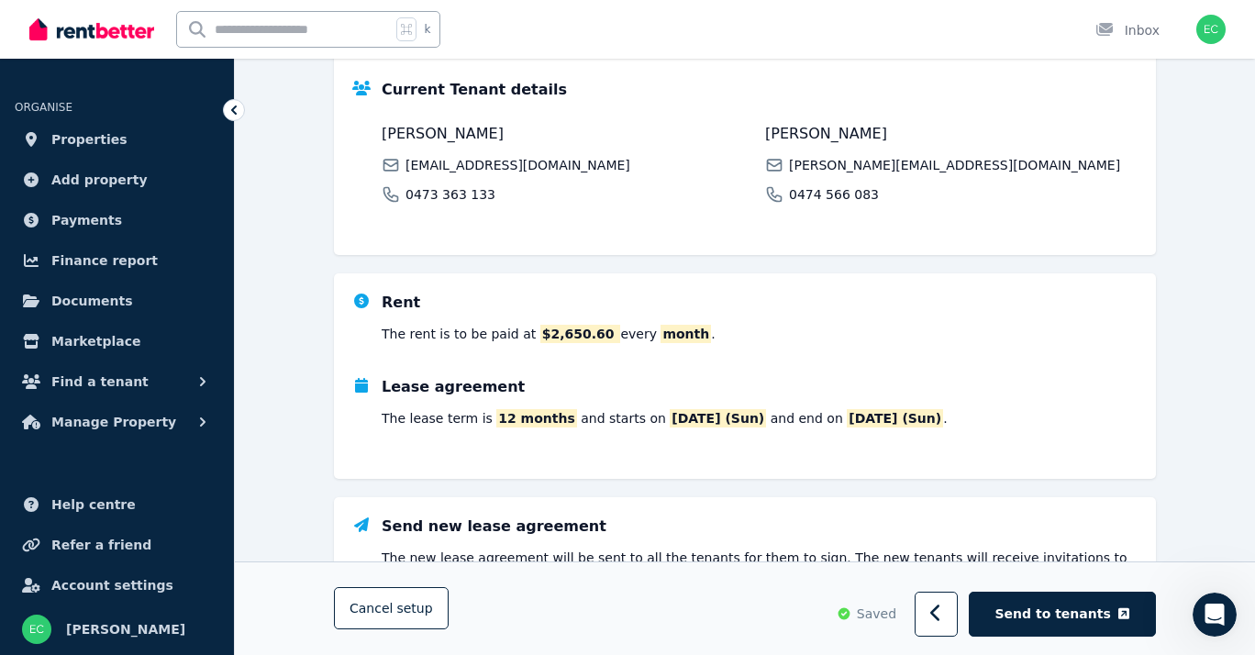
scroll to position [476, 0]
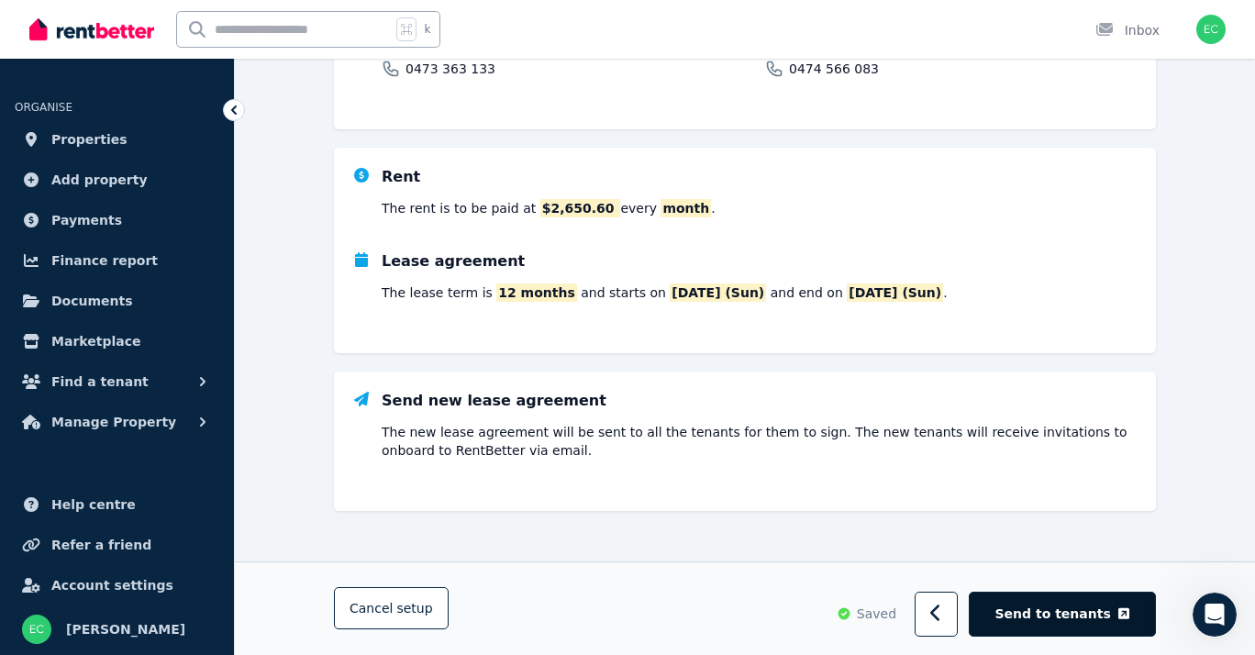
click at [1061, 619] on span "Send to tenants" at bounding box center [1054, 615] width 116 height 18
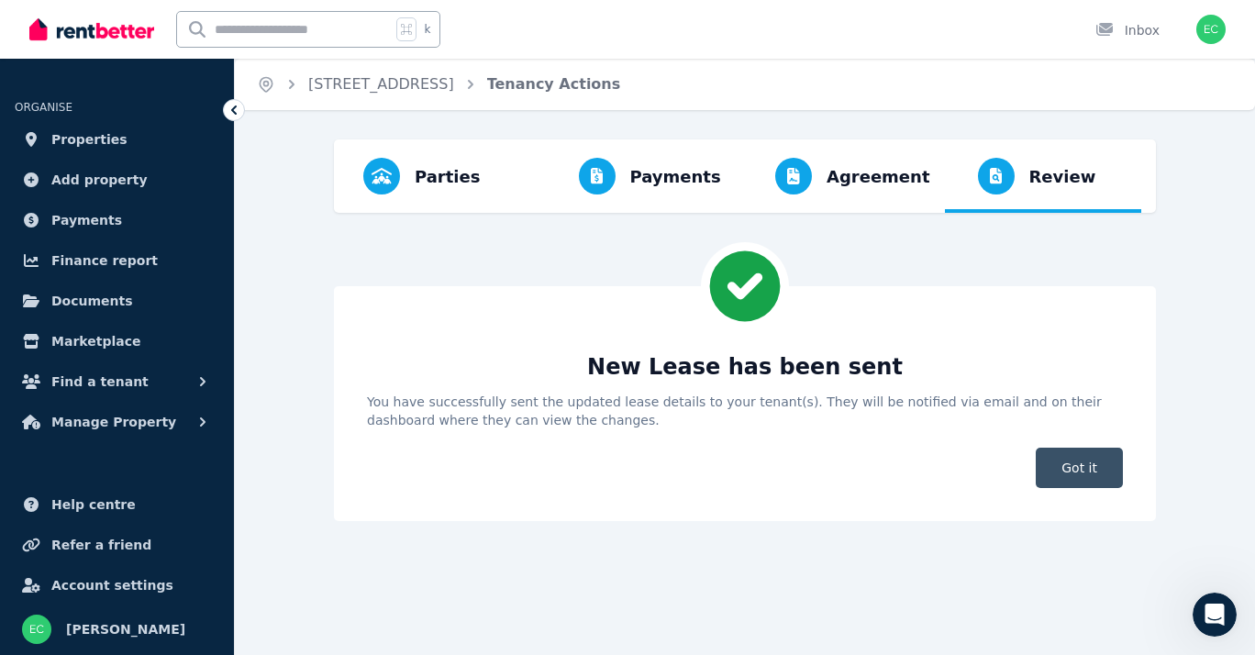
click at [1077, 480] on span "Got it" at bounding box center [1079, 468] width 87 height 40
